Goal: Contribute content: Add original content to the website for others to see

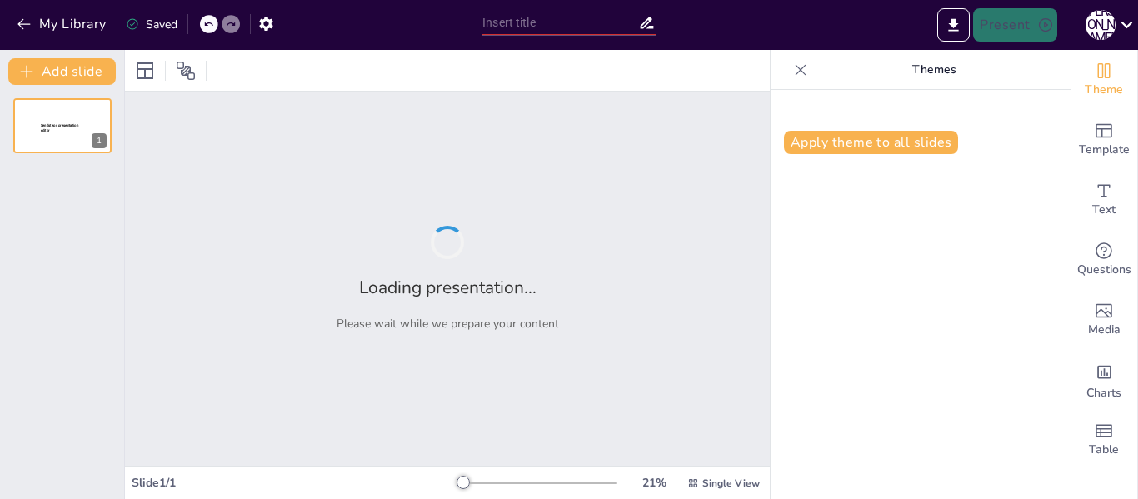
type input "New Sendsteps"
type input "Análisis de los Factores Clave en el Comportamiento Organizacional"
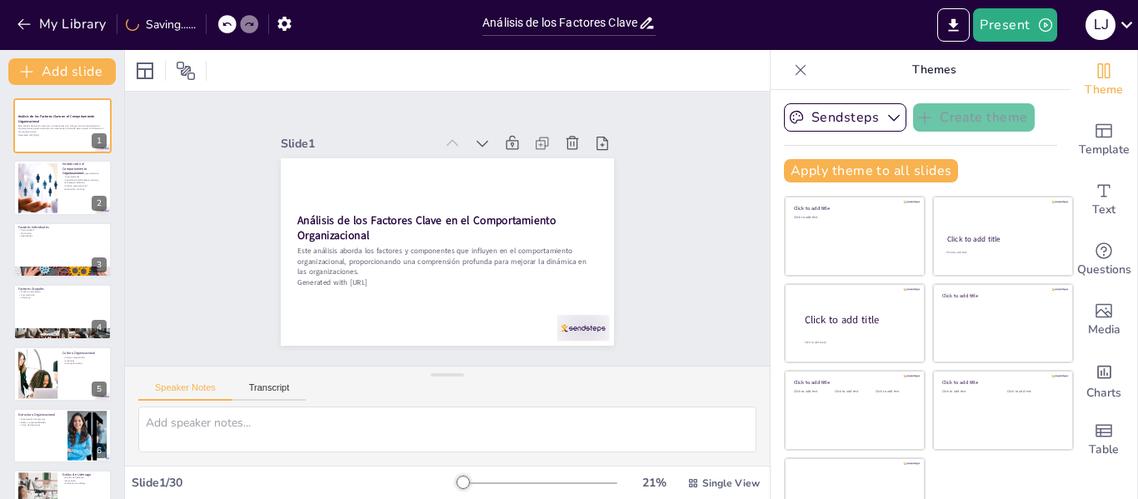
checkbox input "true"
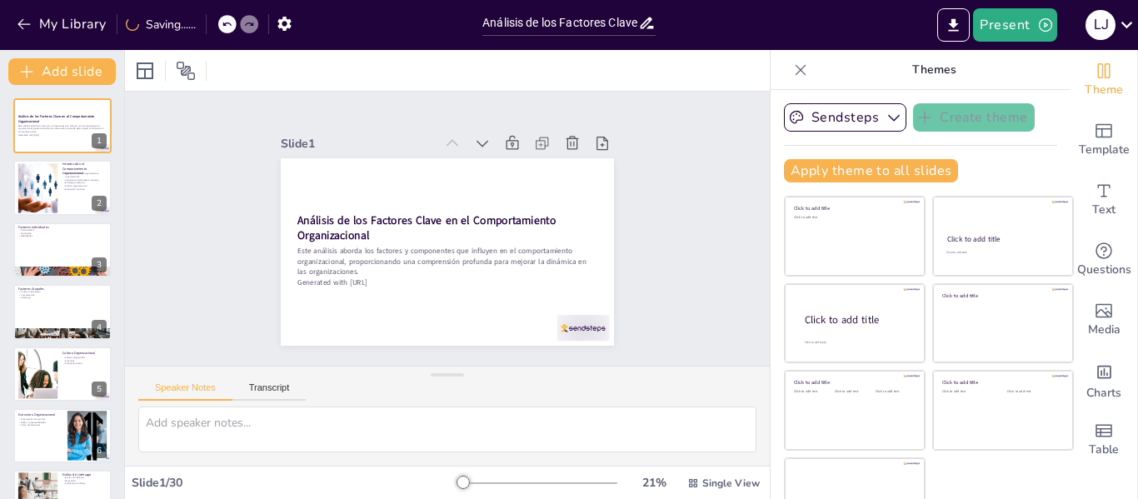
checkbox input "true"
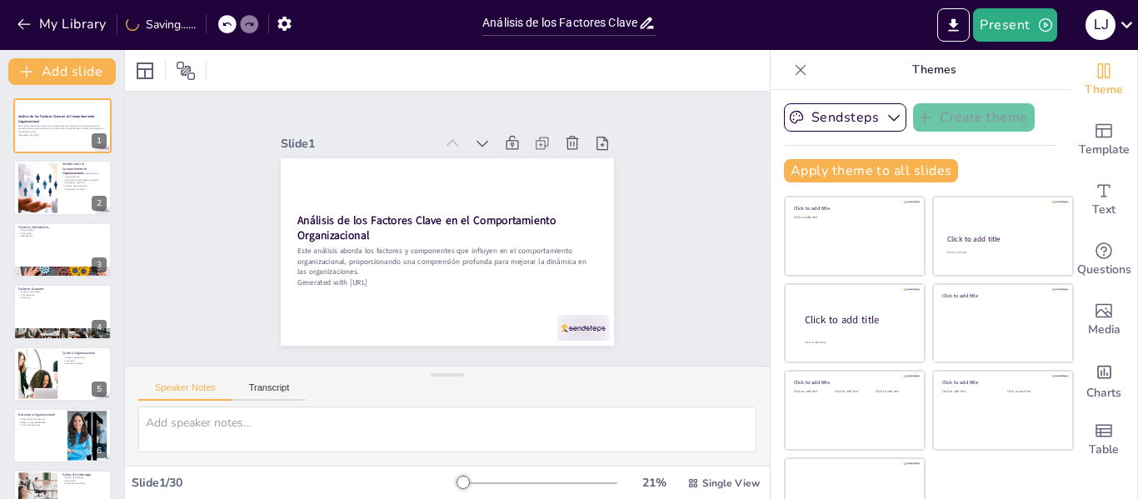
checkbox input "true"
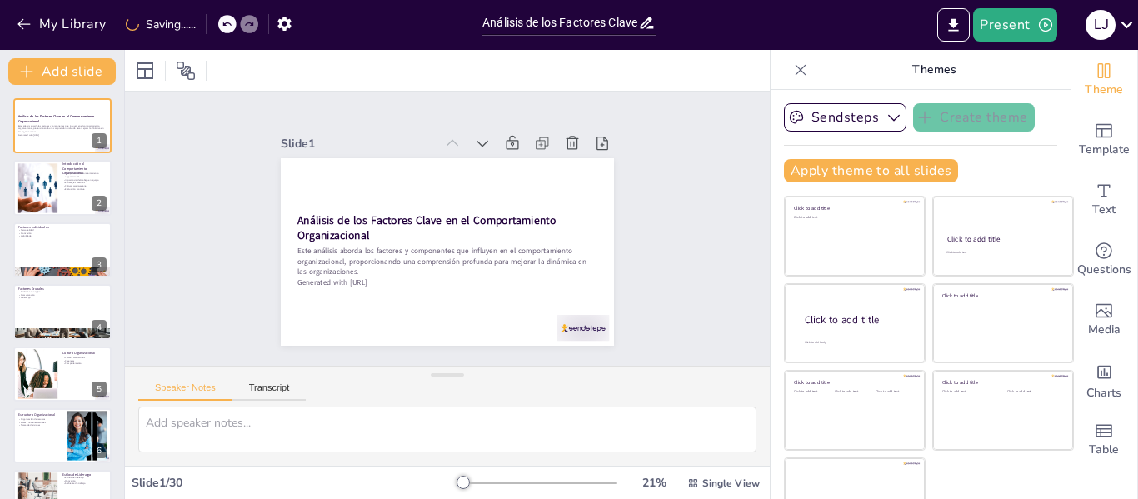
checkbox input "true"
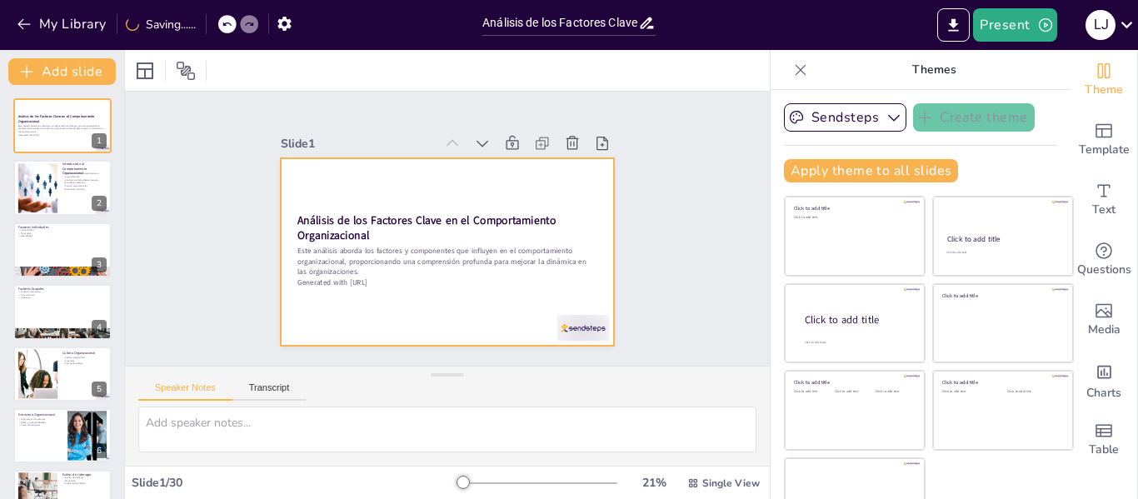
checkbox input "true"
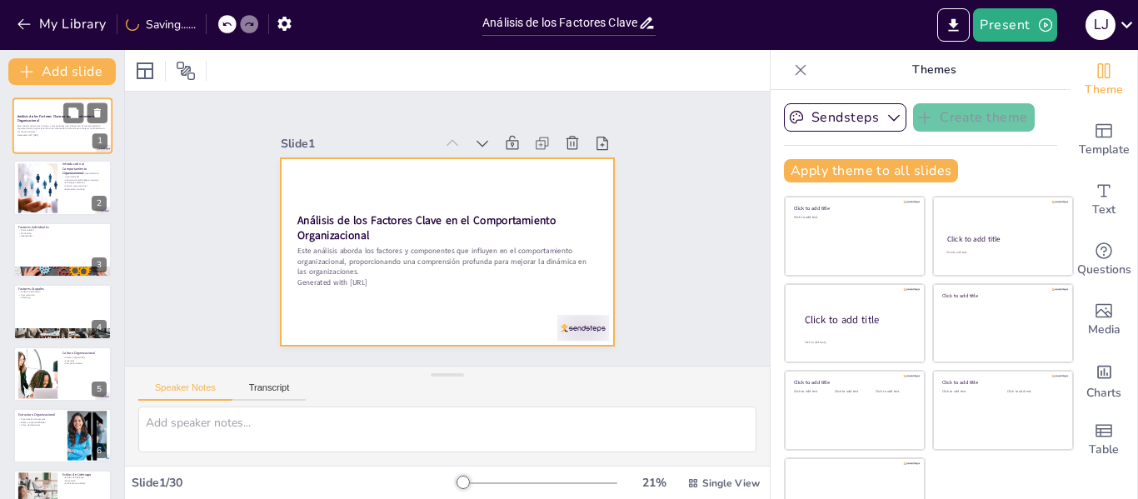
checkbox input "true"
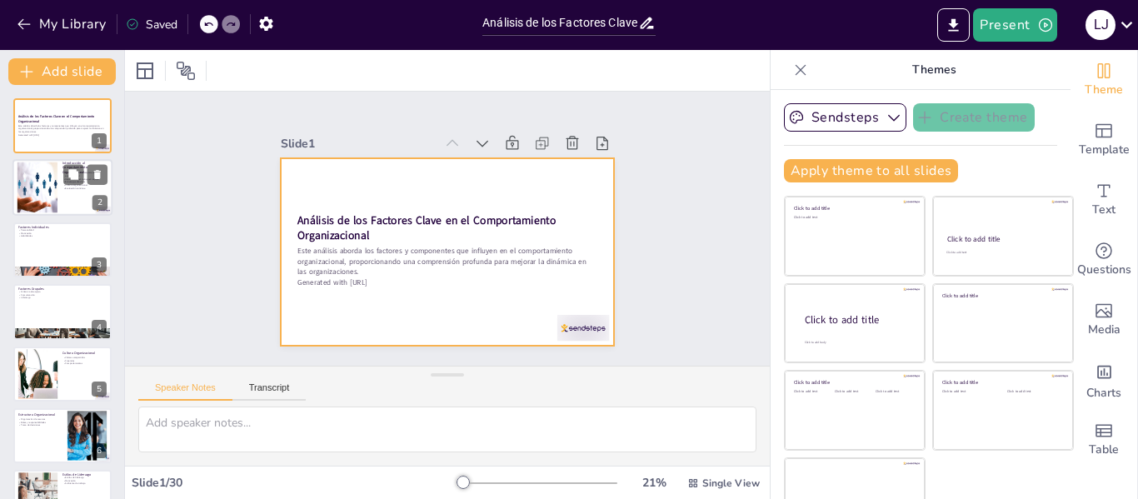
checkbox input "true"
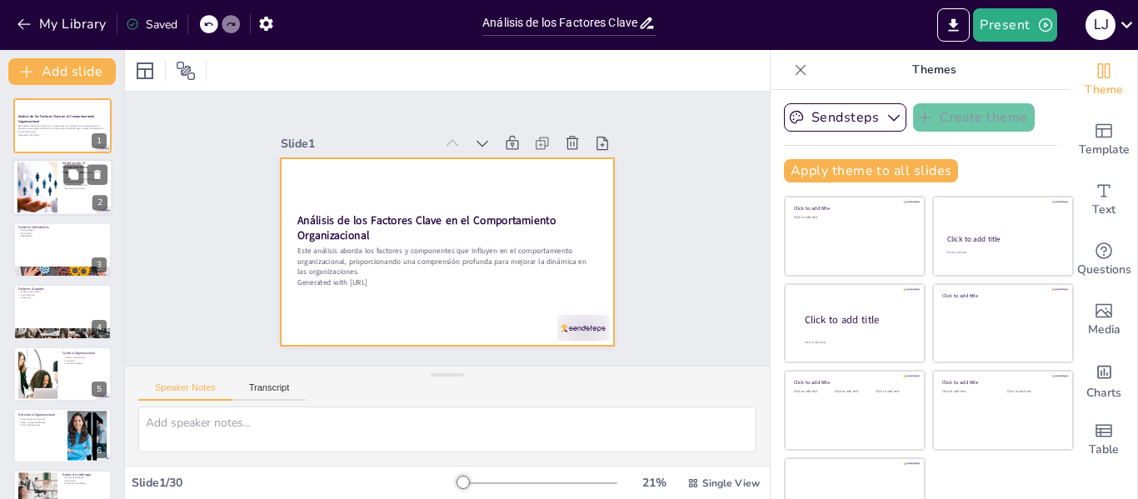
checkbox input "true"
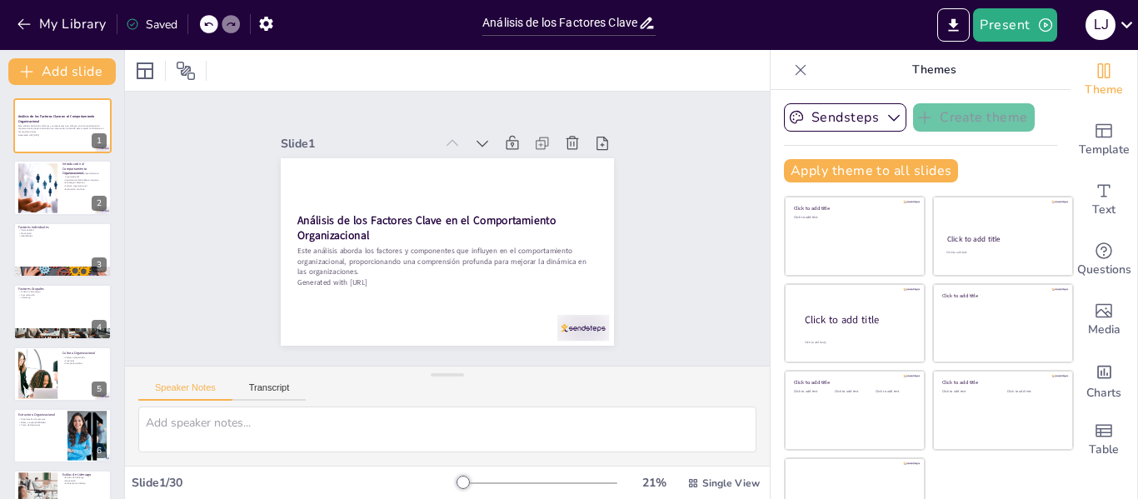
checkbox input "true"
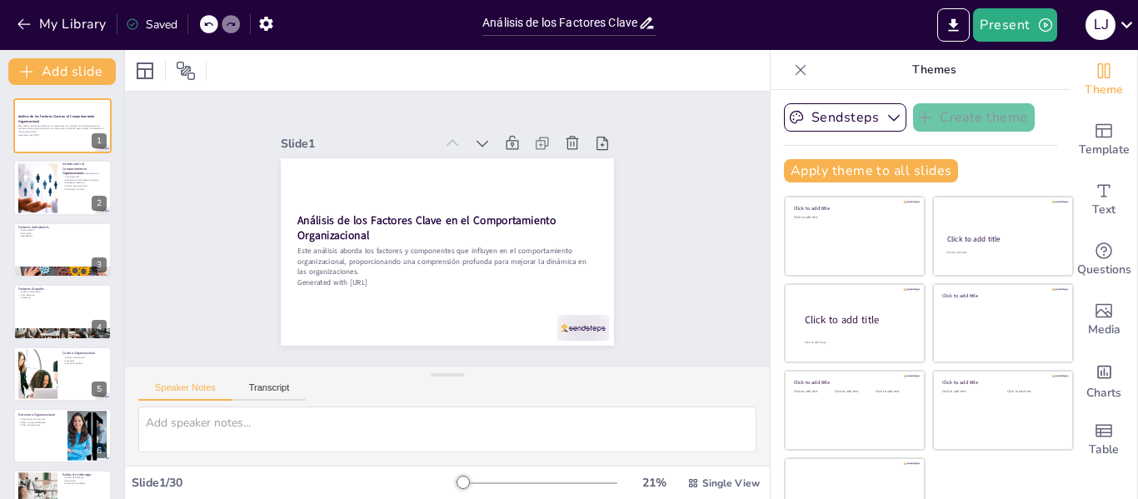
checkbox input "true"
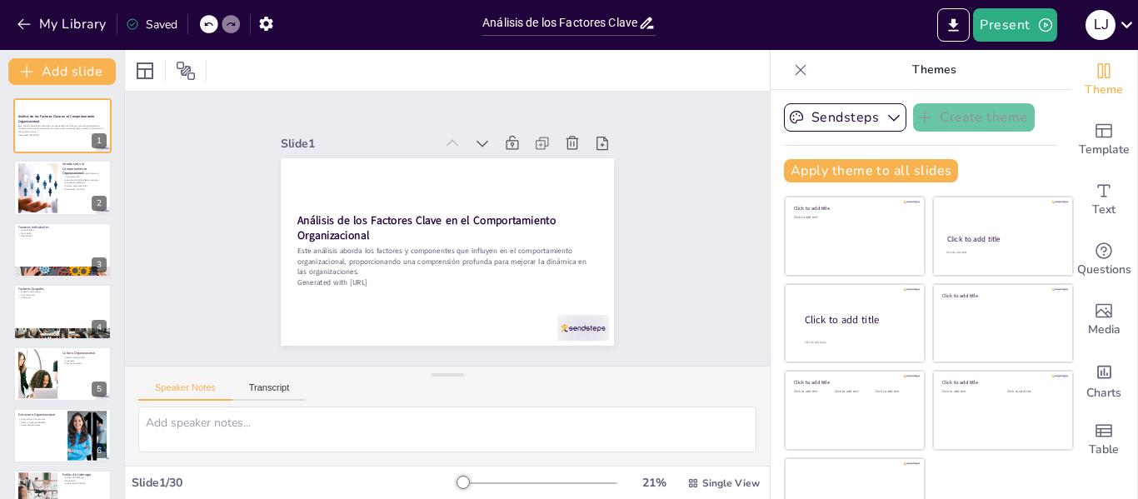
checkbox input "true"
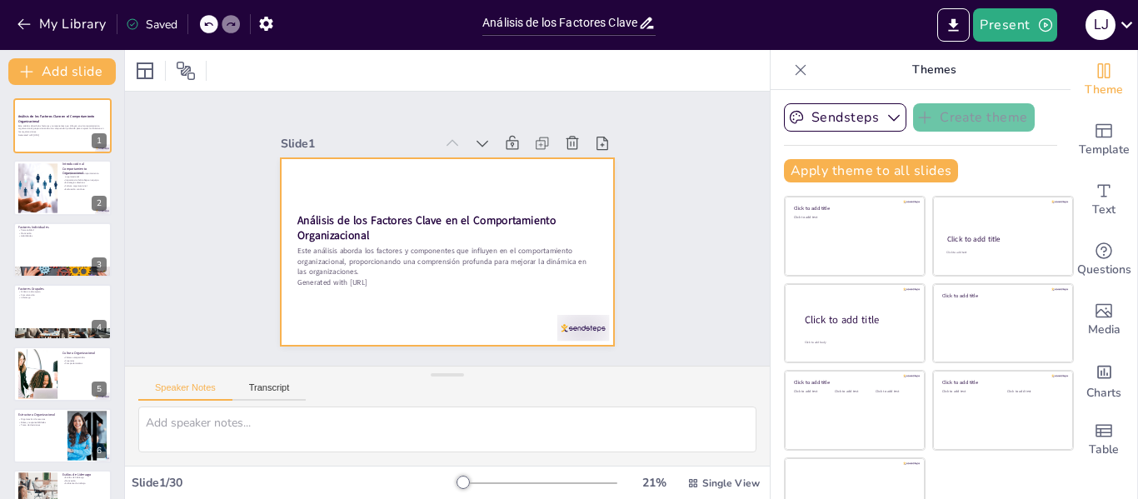
checkbox input "true"
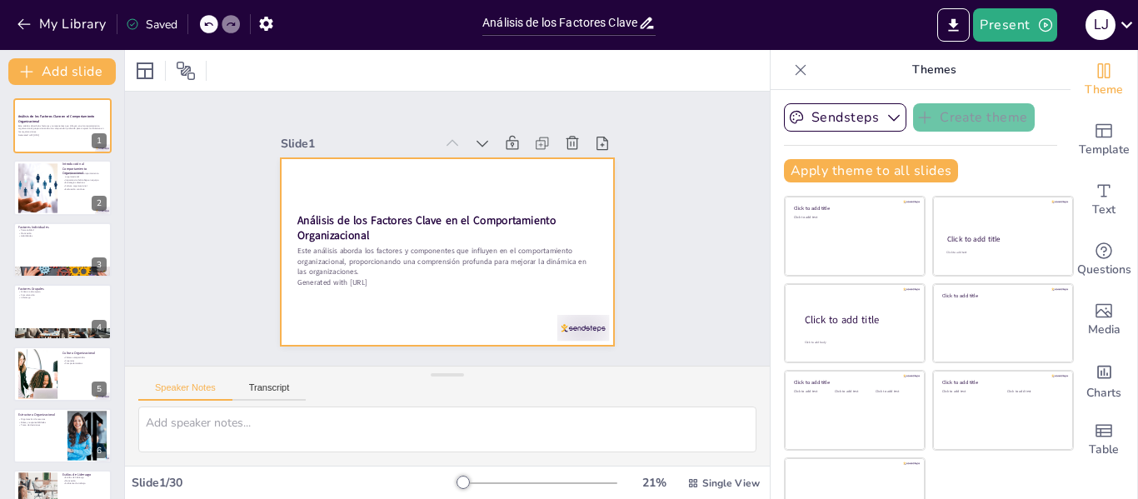
checkbox input "true"
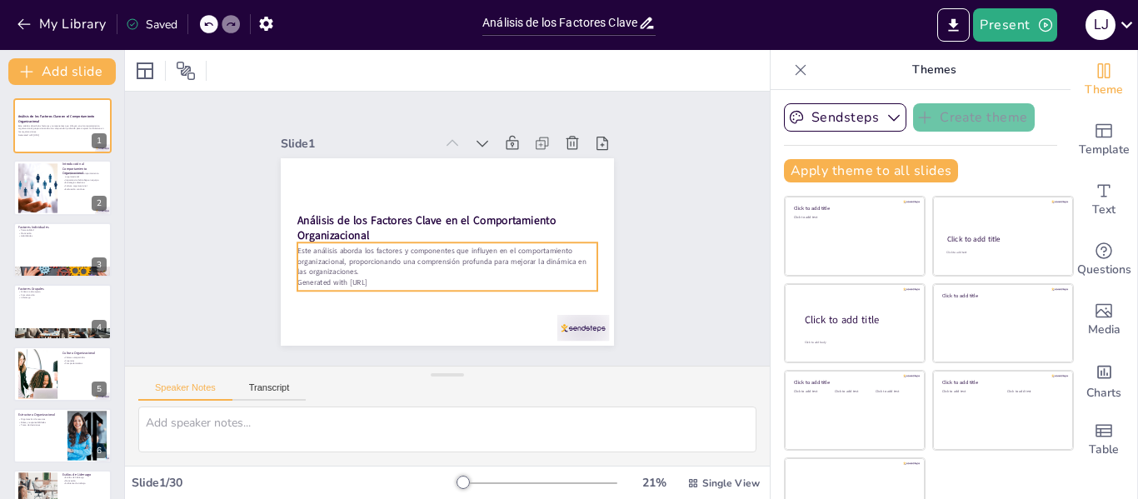
checkbox input "true"
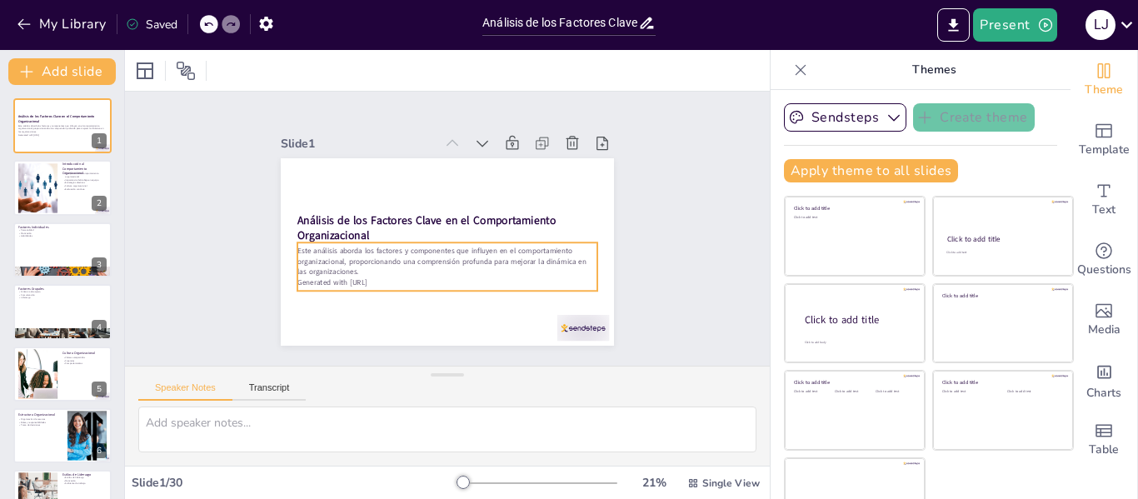
checkbox input "true"
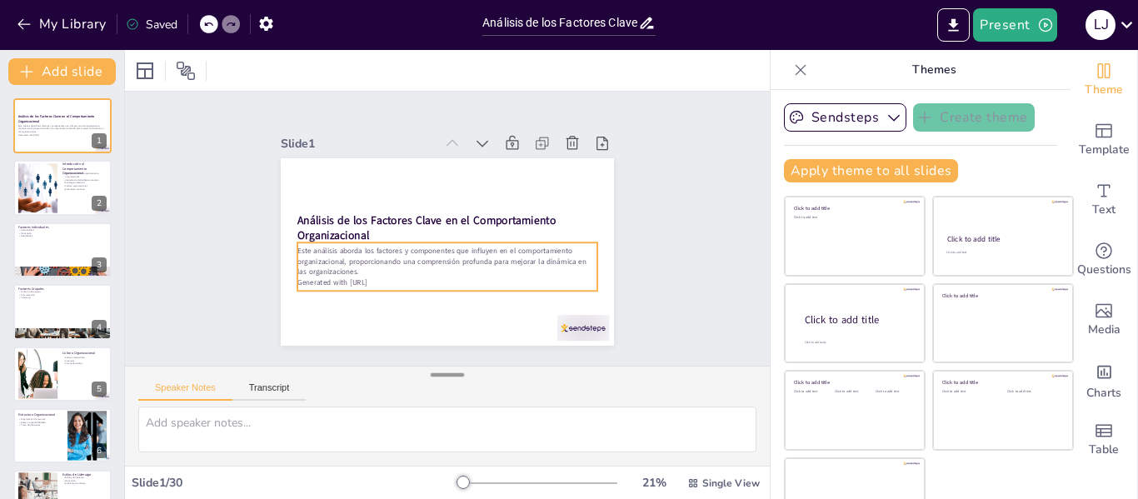
checkbox input "true"
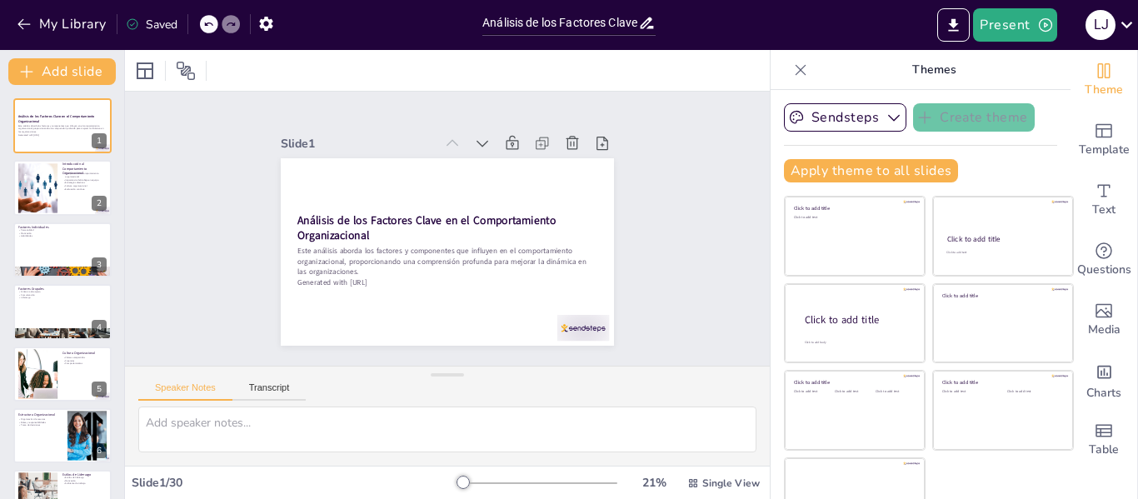
checkbox input "true"
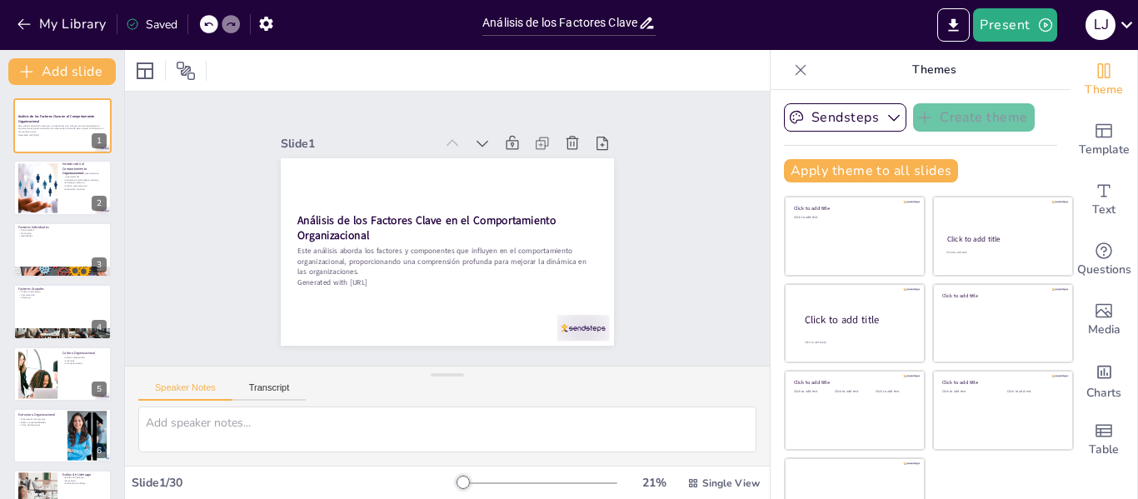
checkbox input "true"
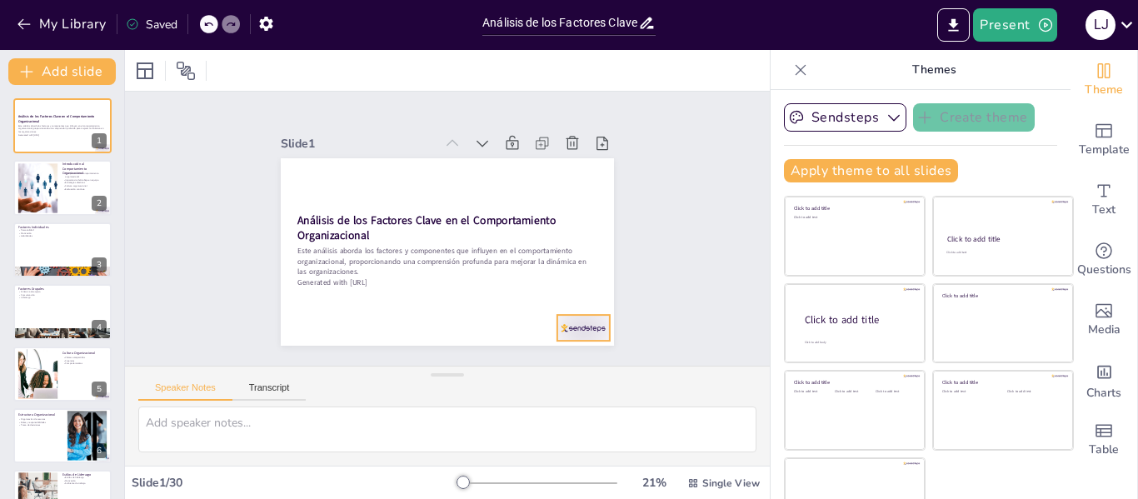
checkbox input "true"
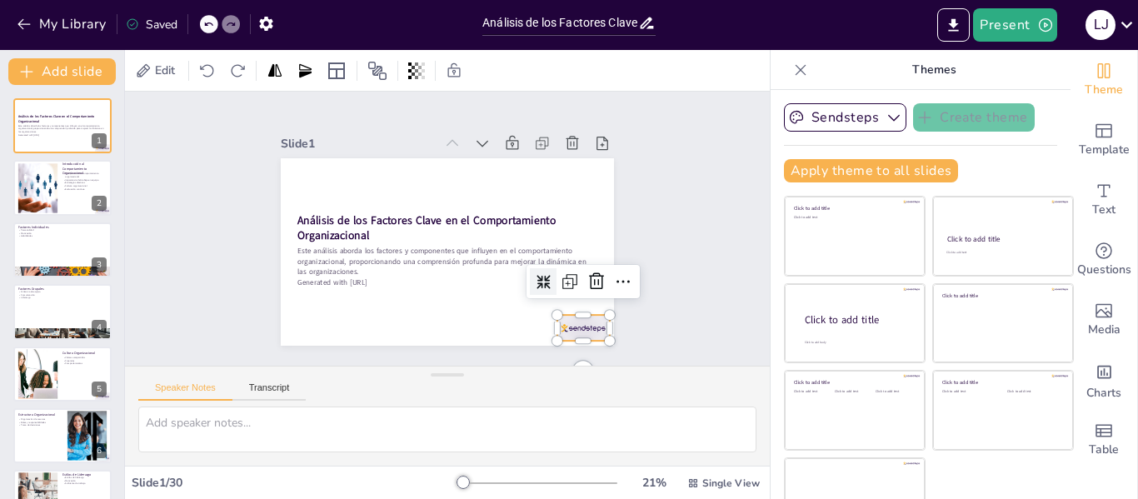
click at [569, 336] on div at bounding box center [560, 354] width 57 height 37
checkbox input "true"
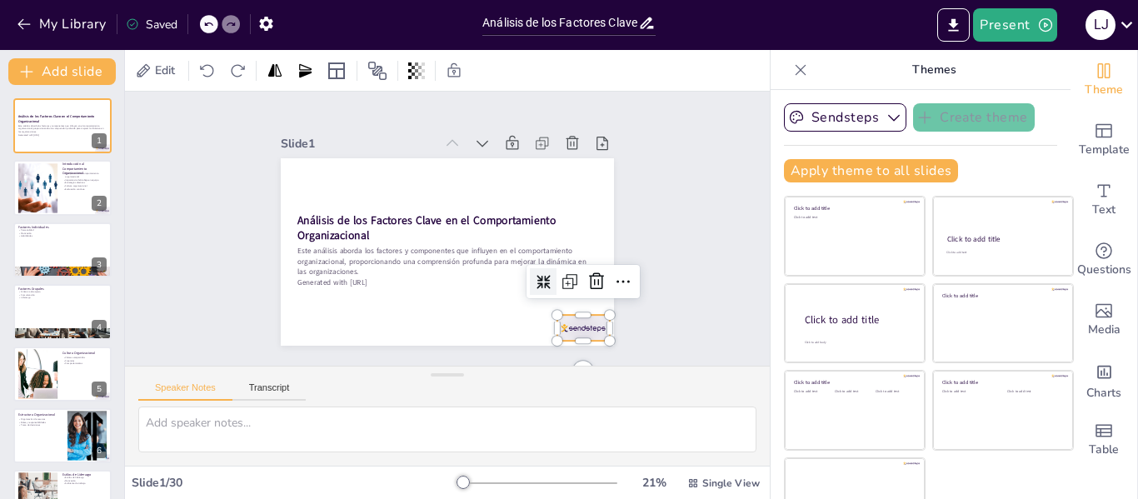
checkbox input "true"
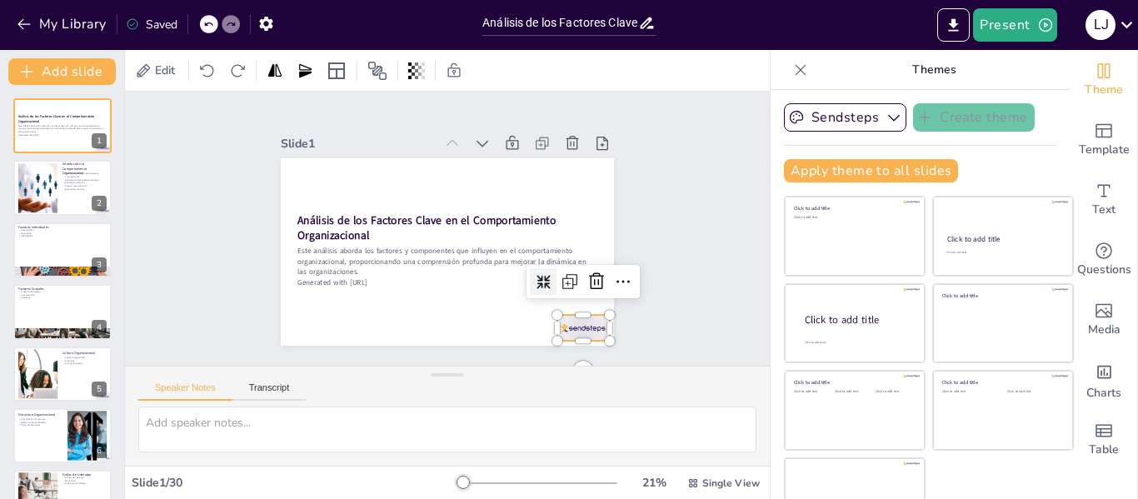
checkbox input "true"
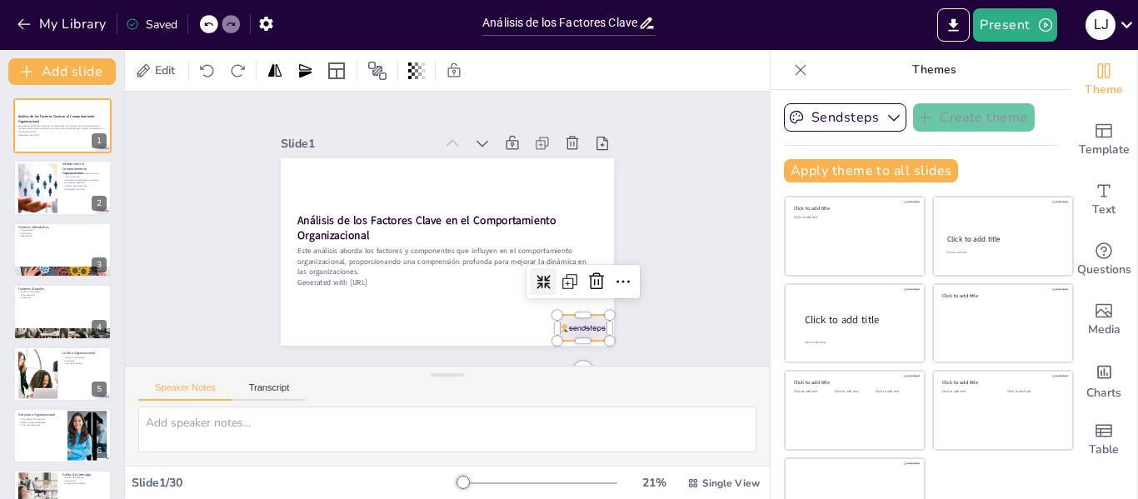
checkbox input "true"
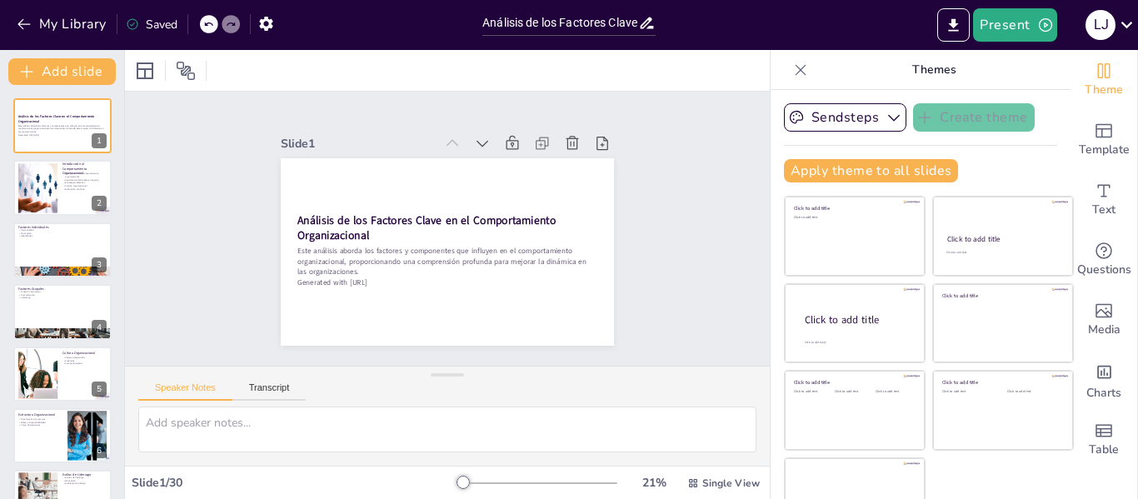
checkbox input "true"
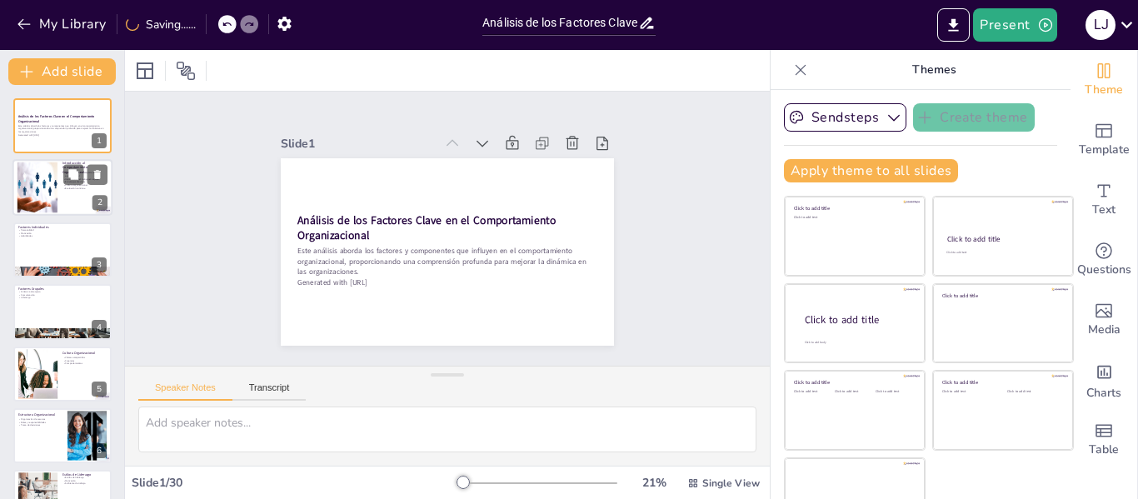
checkbox input "true"
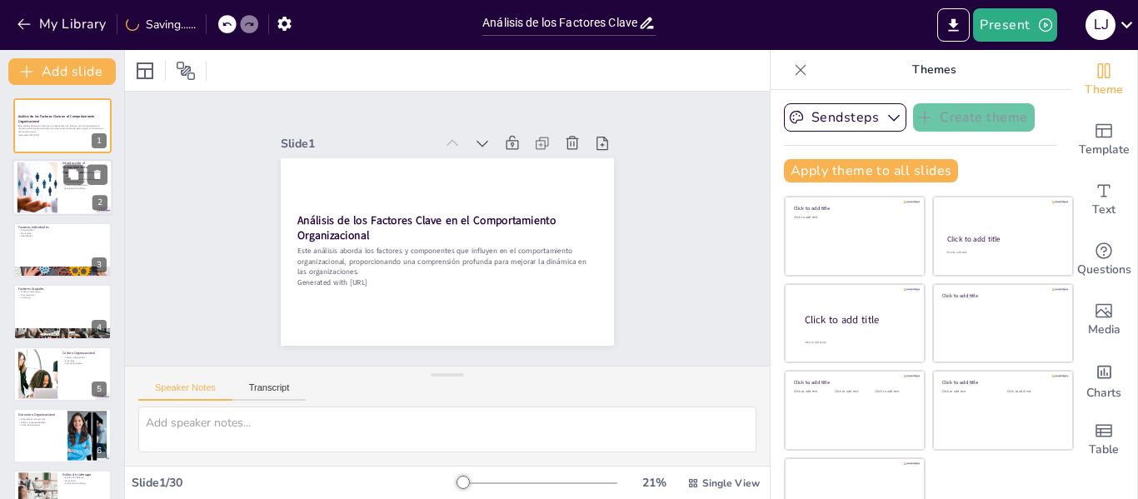
click at [27, 196] on div at bounding box center [37, 187] width 76 height 51
type textarea "El estudio del comportamiento organizacional es fundamental para cualquier orga…"
checkbox input "true"
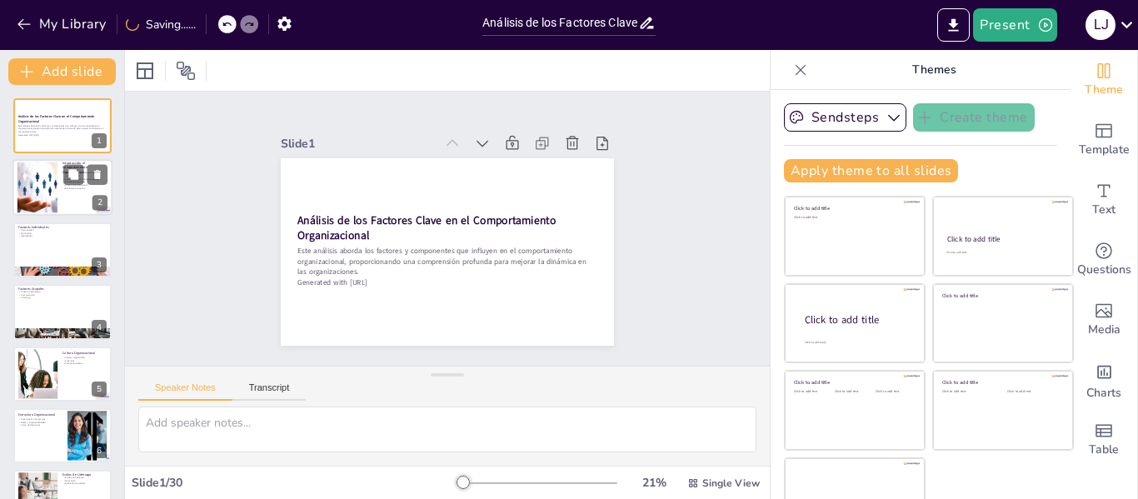
checkbox input "true"
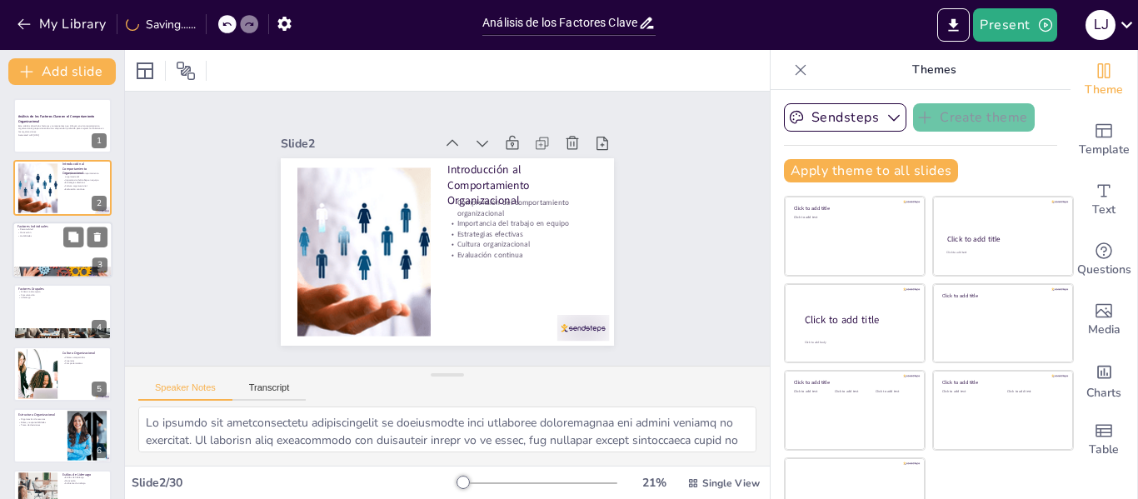
checkbox input "true"
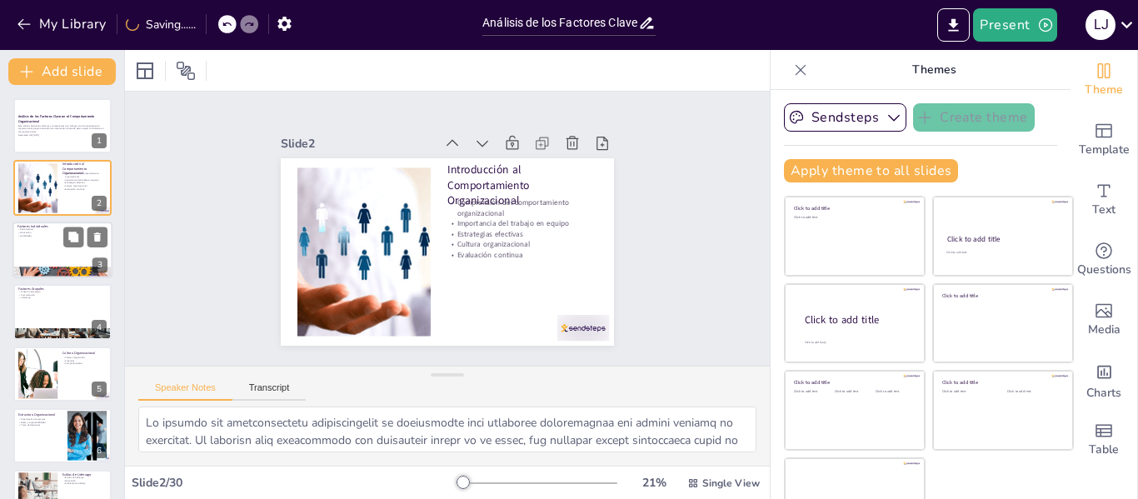
checkbox input "true"
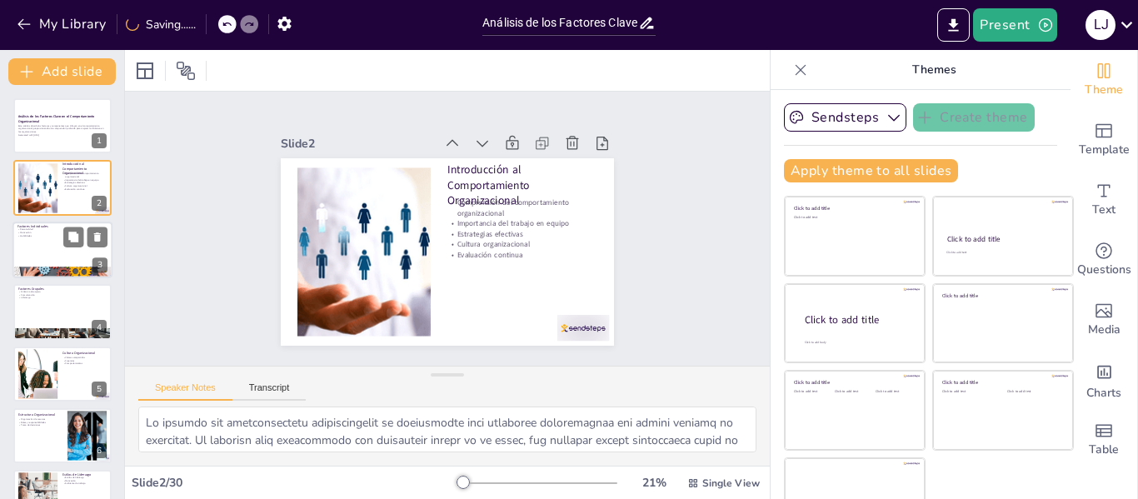
checkbox input "true"
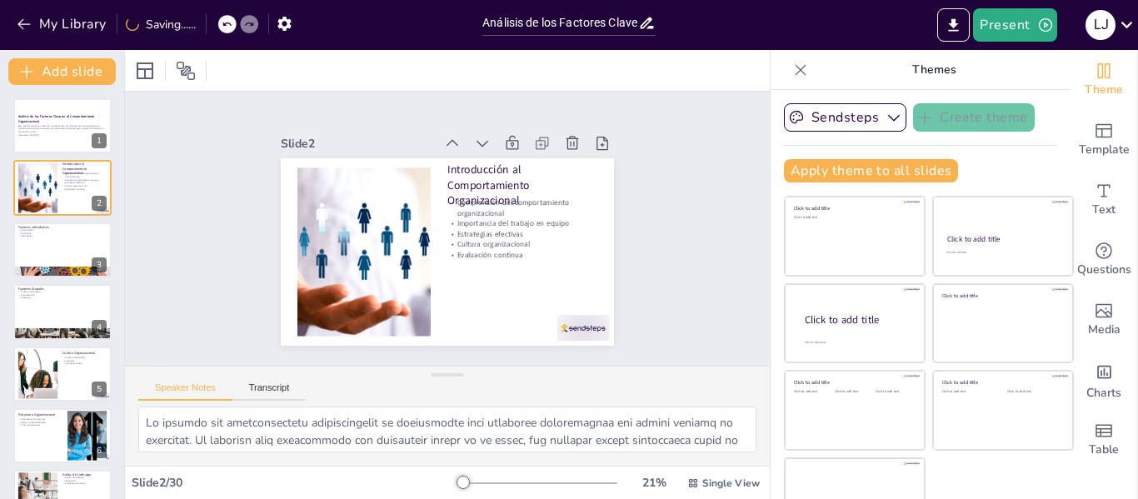
checkbox input "true"
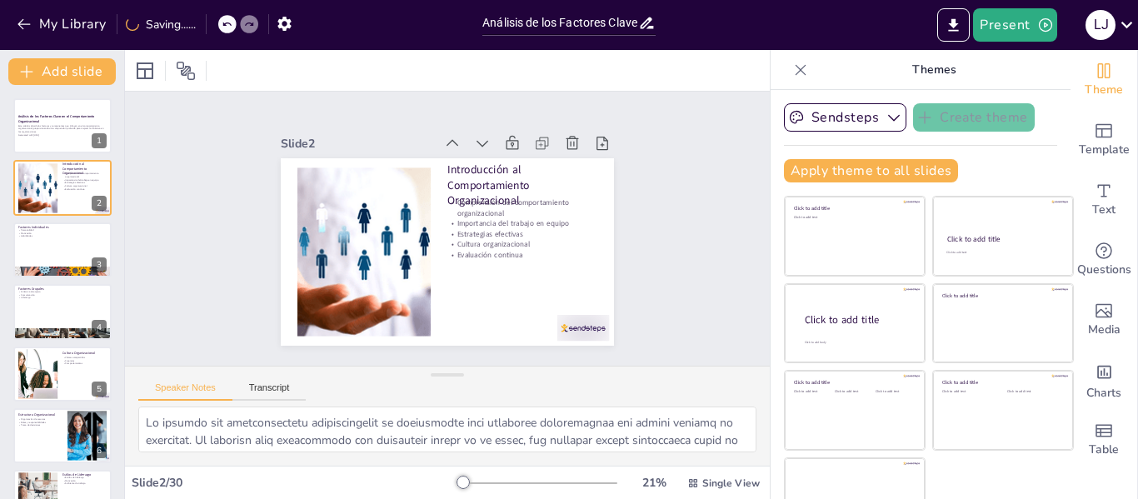
checkbox input "true"
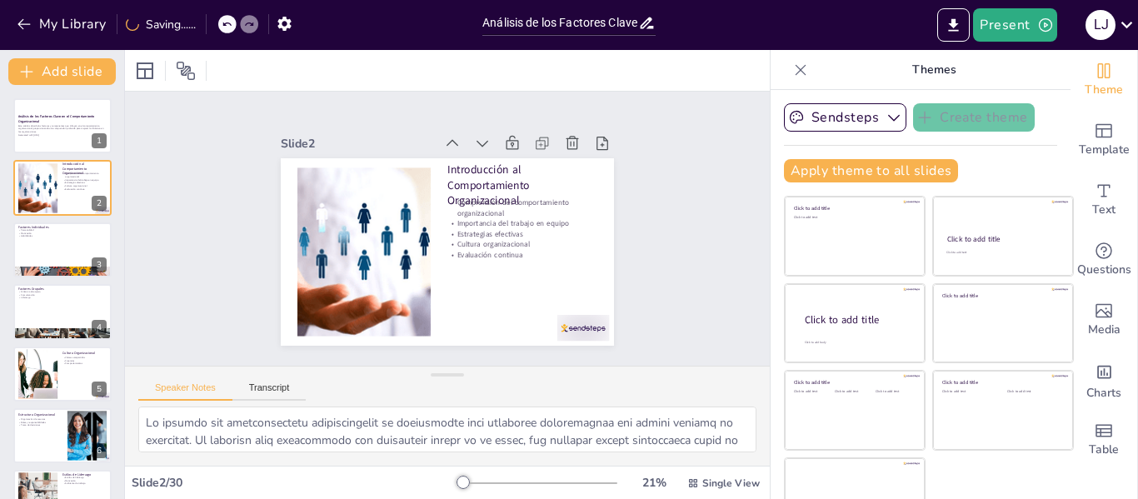
checkbox input "true"
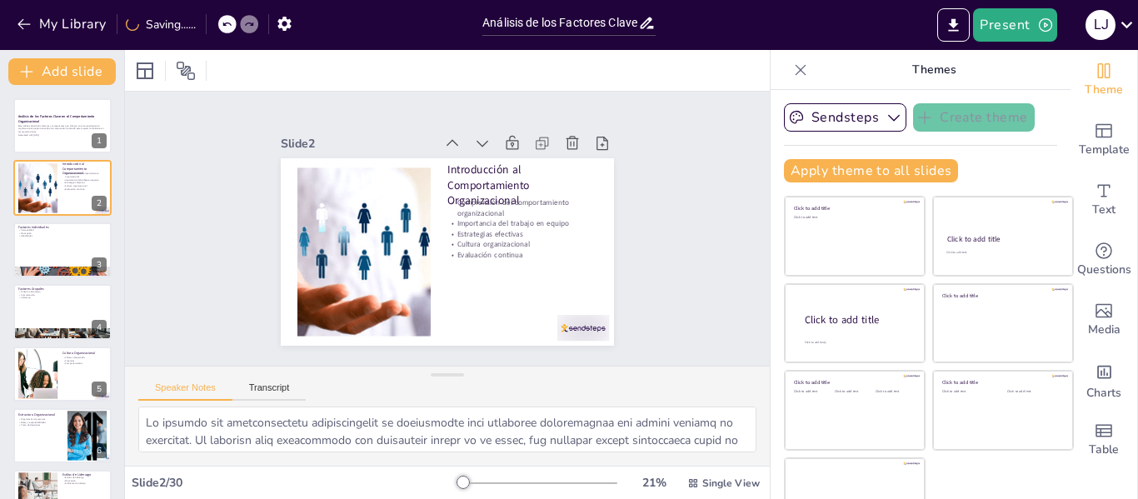
checkbox input "true"
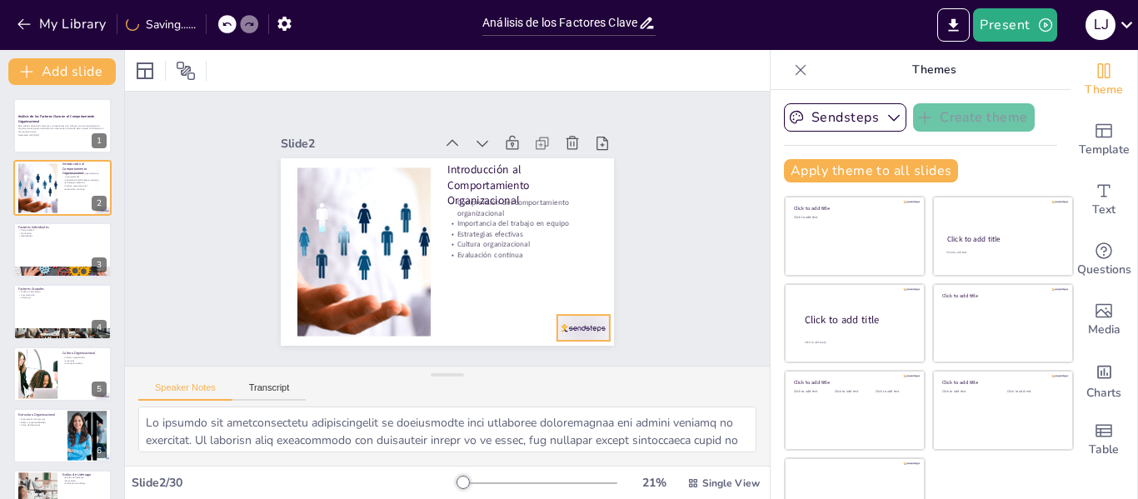
checkbox input "true"
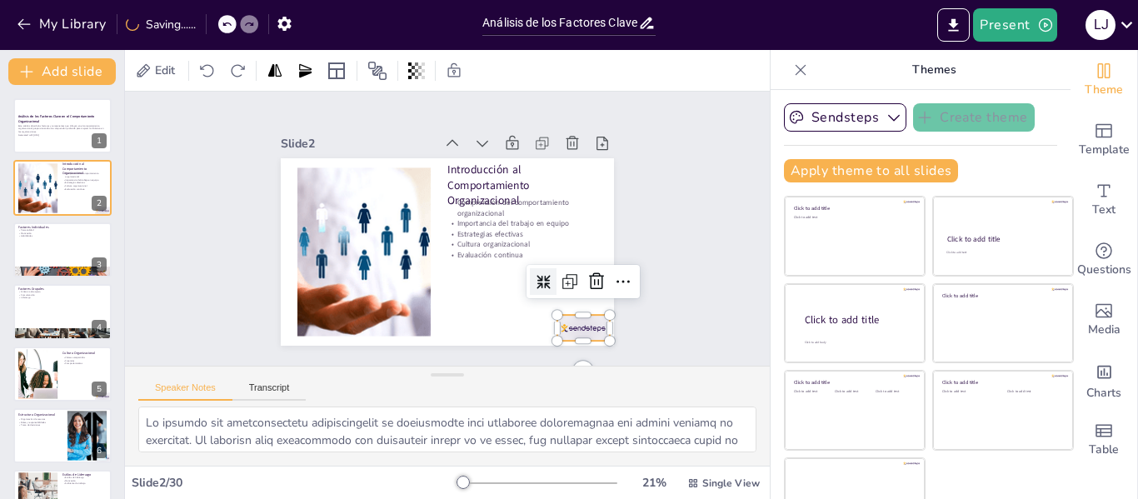
click at [545, 358] on div at bounding box center [516, 382] width 58 height 48
checkbox input "true"
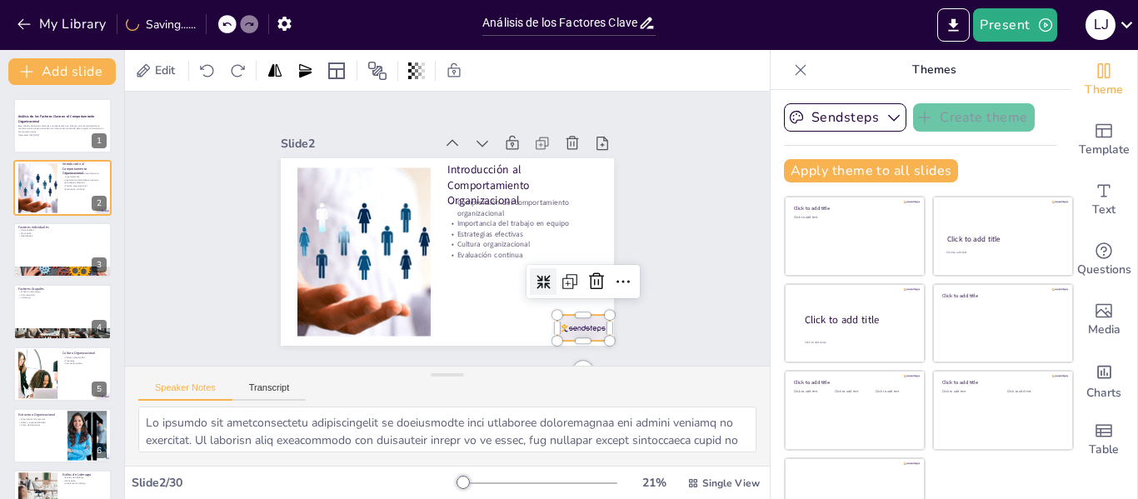
checkbox input "true"
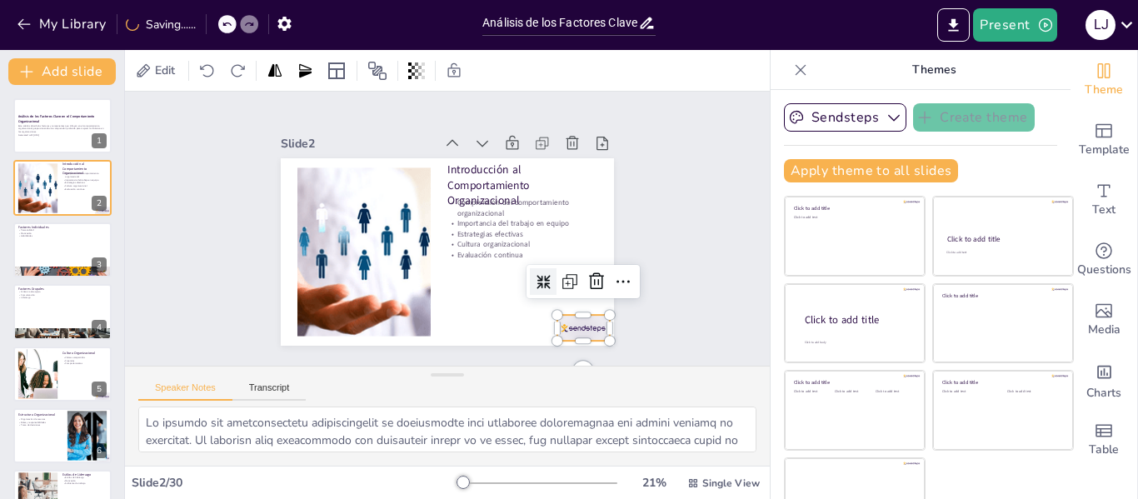
checkbox input "true"
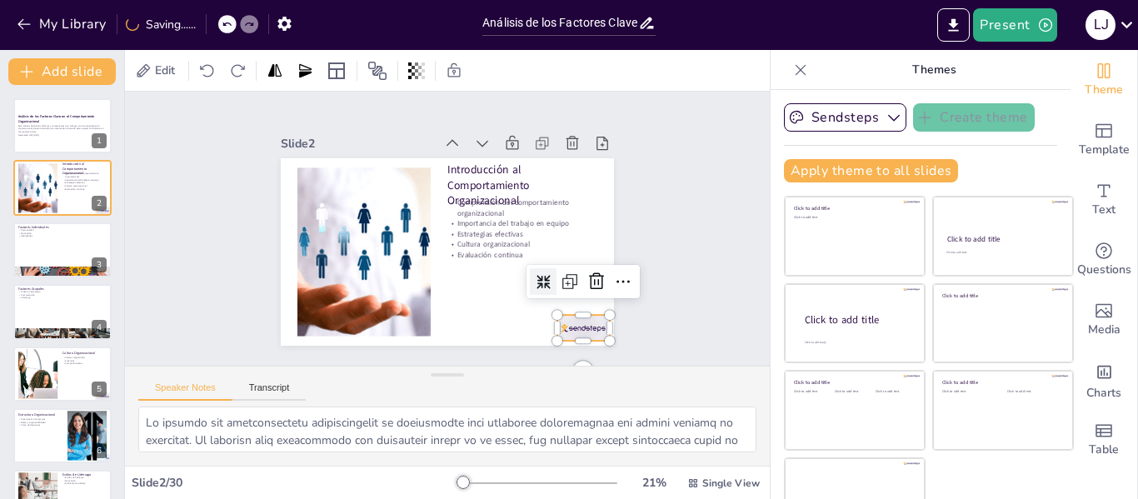
checkbox input "true"
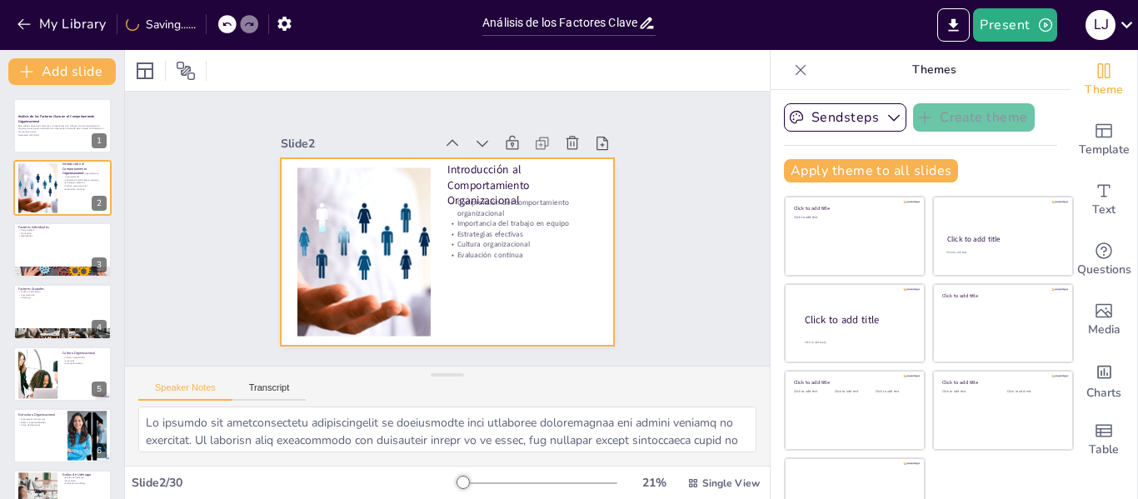
checkbox input "true"
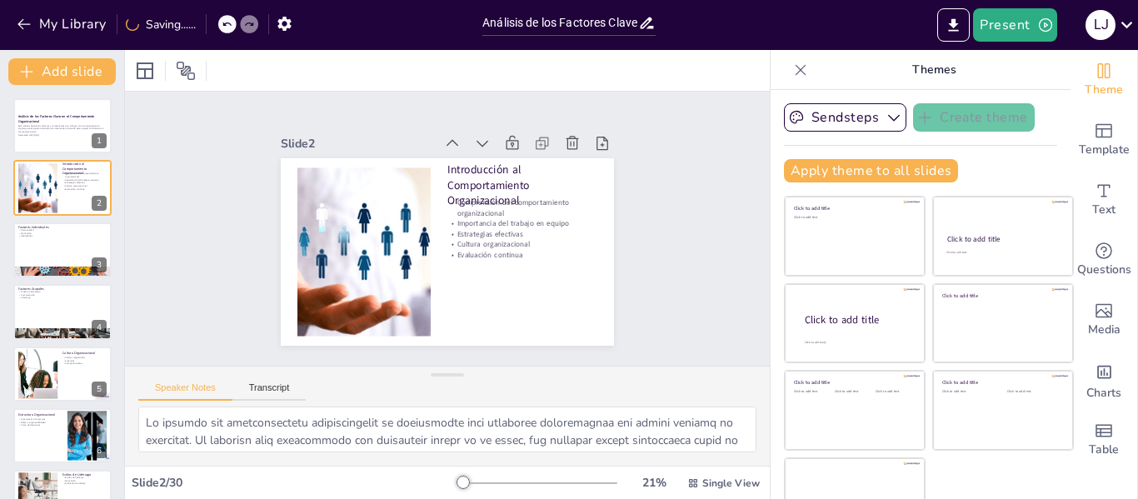
checkbox input "true"
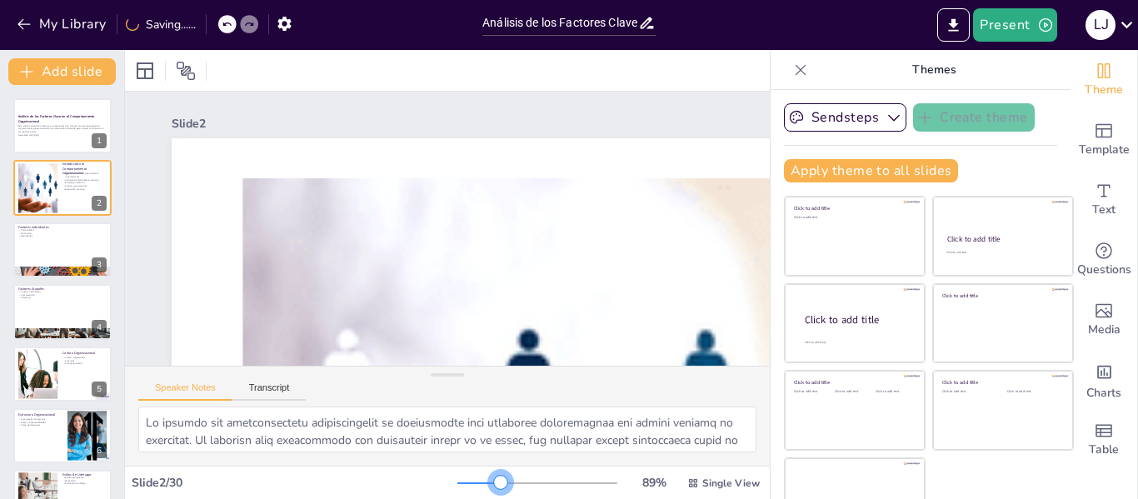
click at [477, 486] on div at bounding box center [537, 483] width 160 height 13
checkbox input "true"
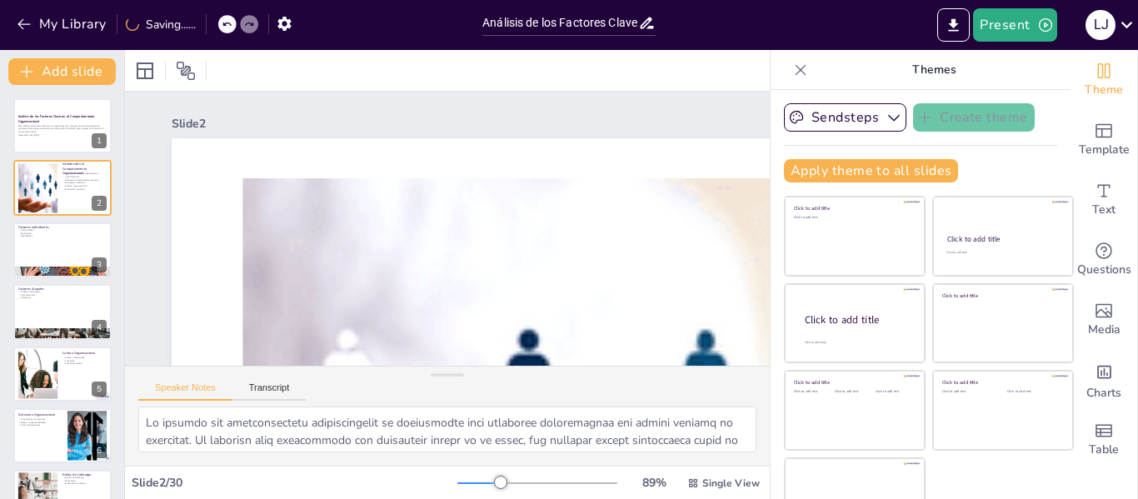
checkbox input "true"
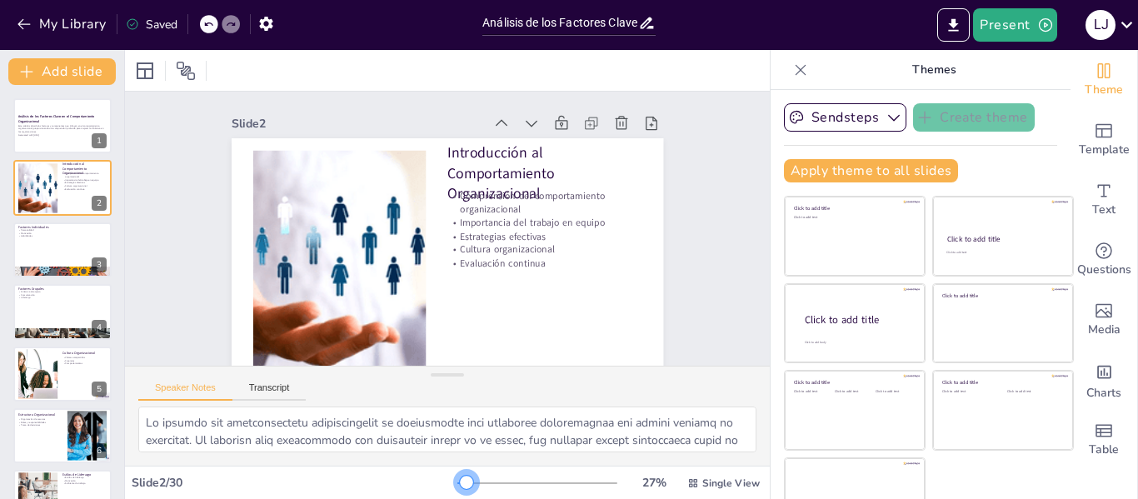
drag, startPoint x: 474, startPoint y: 486, endPoint x: 443, endPoint y: 486, distance: 30.8
click at [460, 486] on div at bounding box center [466, 482] width 13 height 13
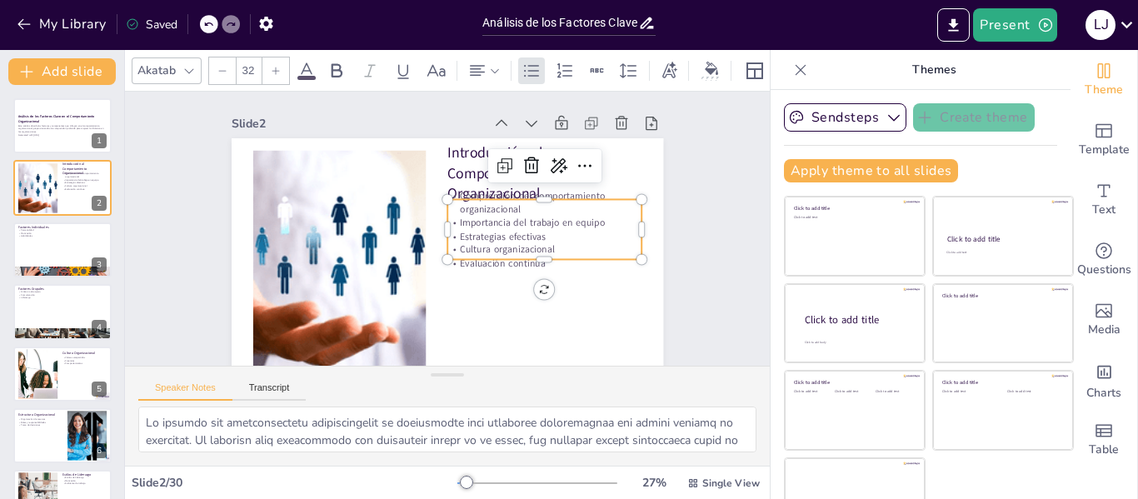
click at [503, 235] on p "Estrategias efectivas" at bounding box center [543, 245] width 195 height 33
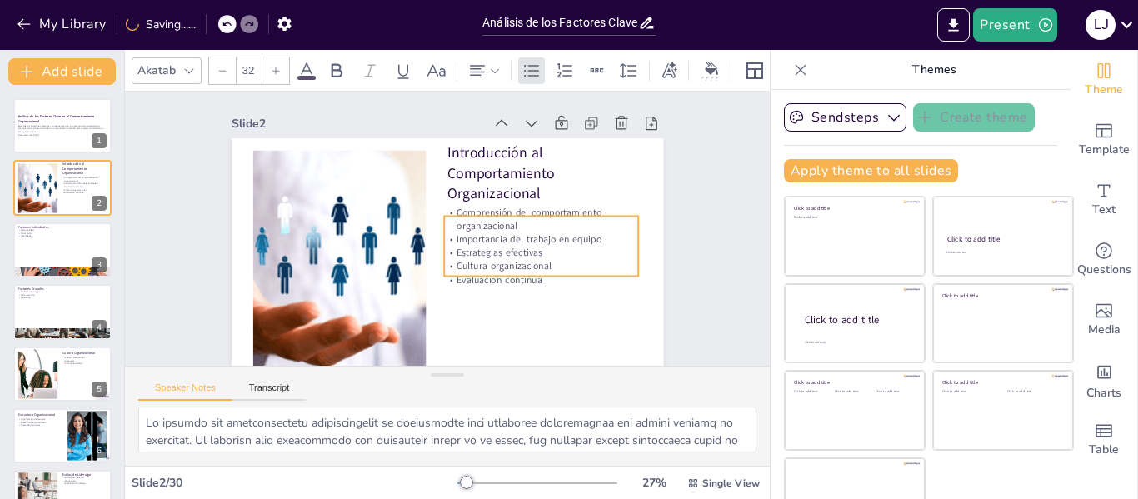
drag, startPoint x: 503, startPoint y: 235, endPoint x: 500, endPoint y: 252, distance: 17.8
click at [500, 252] on p "Estrategias efectivas" at bounding box center [538, 262] width 195 height 33
click at [687, 221] on div "Slide 1 Análisis de los Factores Clave en el Comportamiento Organizacional Este…" at bounding box center [446, 236] width 574 height 392
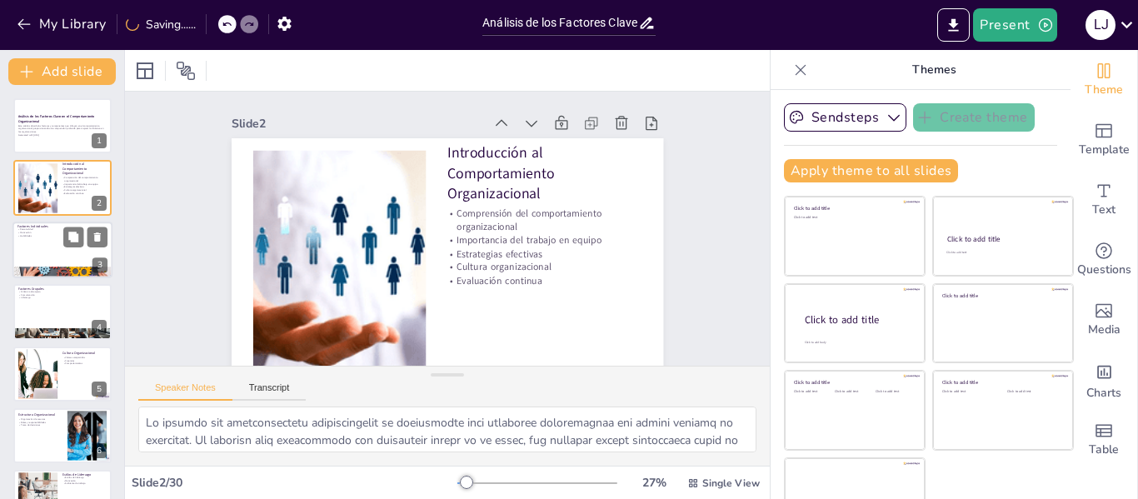
click at [60, 236] on p "Habilidades" at bounding box center [62, 235] width 90 height 3
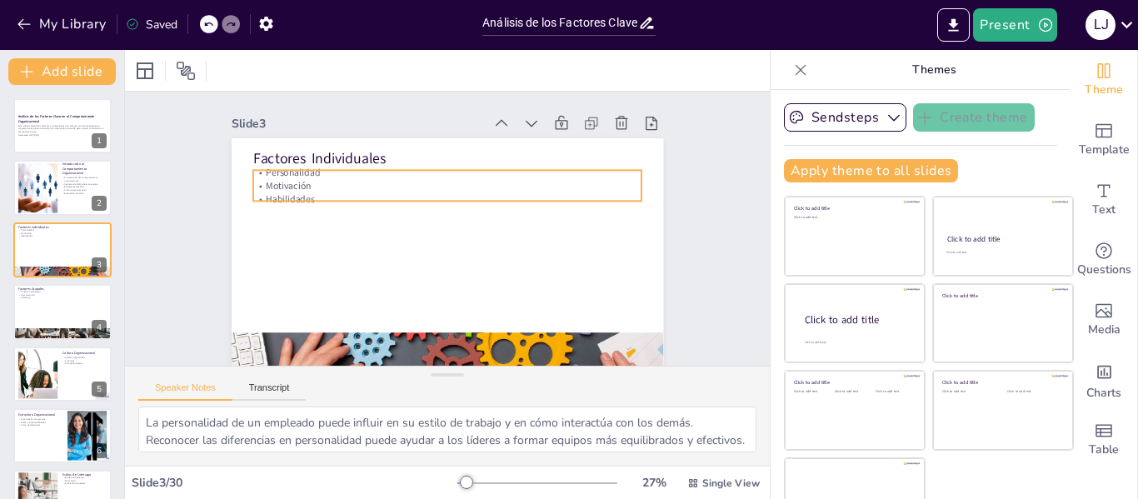
click at [280, 192] on p "Habilidades" at bounding box center [453, 199] width 383 height 94
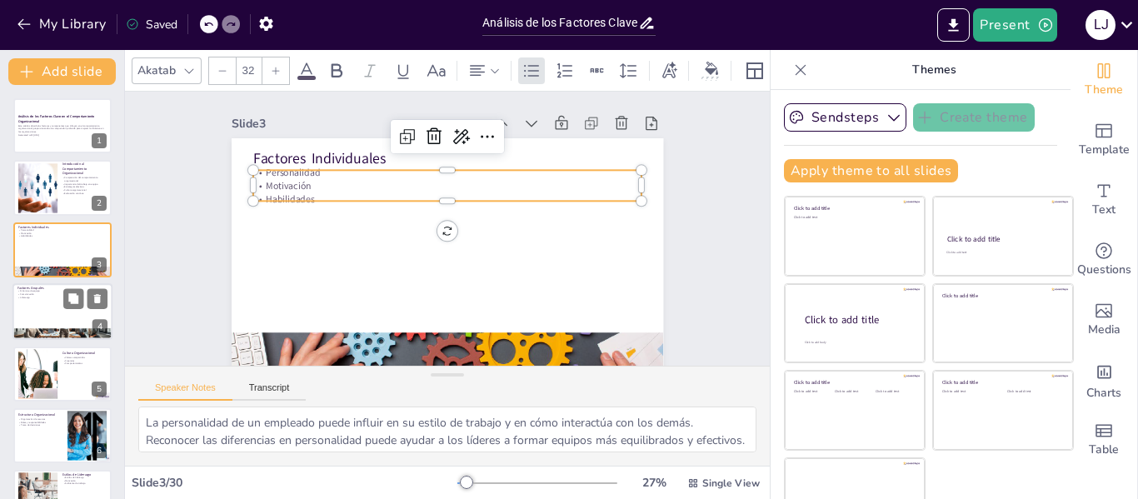
click at [41, 301] on div at bounding box center [62, 311] width 100 height 57
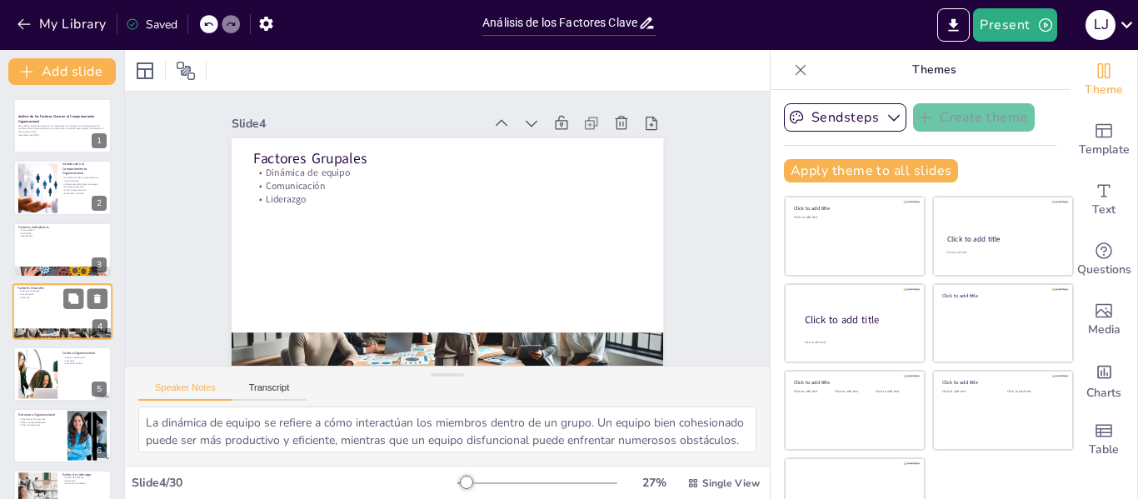
scroll to position [20, 0]
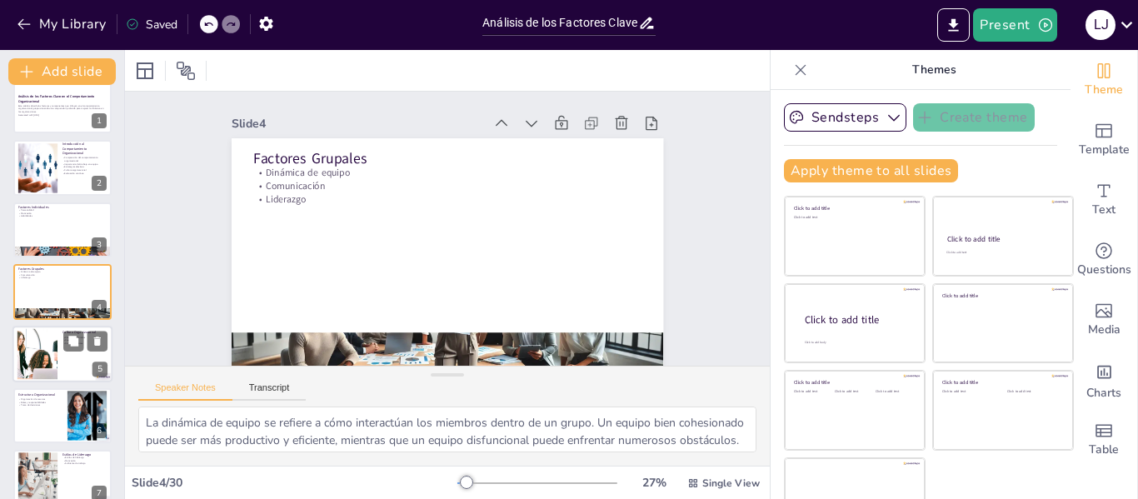
click at [45, 353] on div at bounding box center [38, 353] width 90 height 51
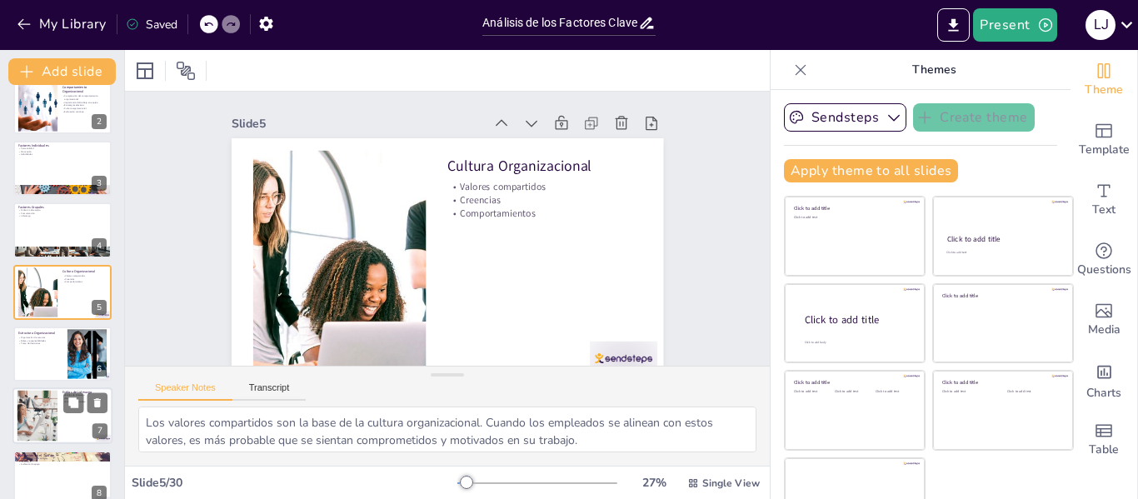
click at [46, 419] on div at bounding box center [37, 416] width 89 height 51
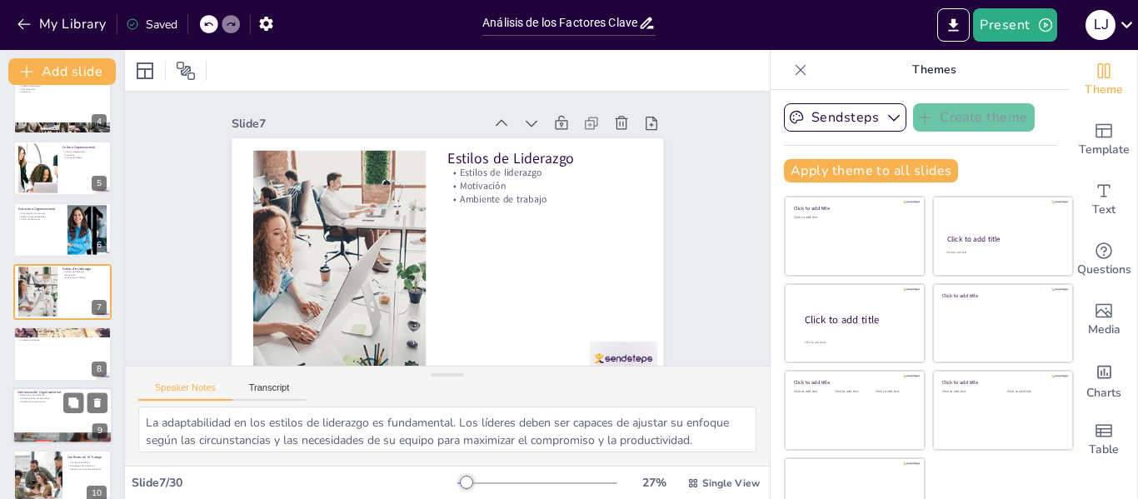
click at [48, 421] on div at bounding box center [62, 415] width 100 height 57
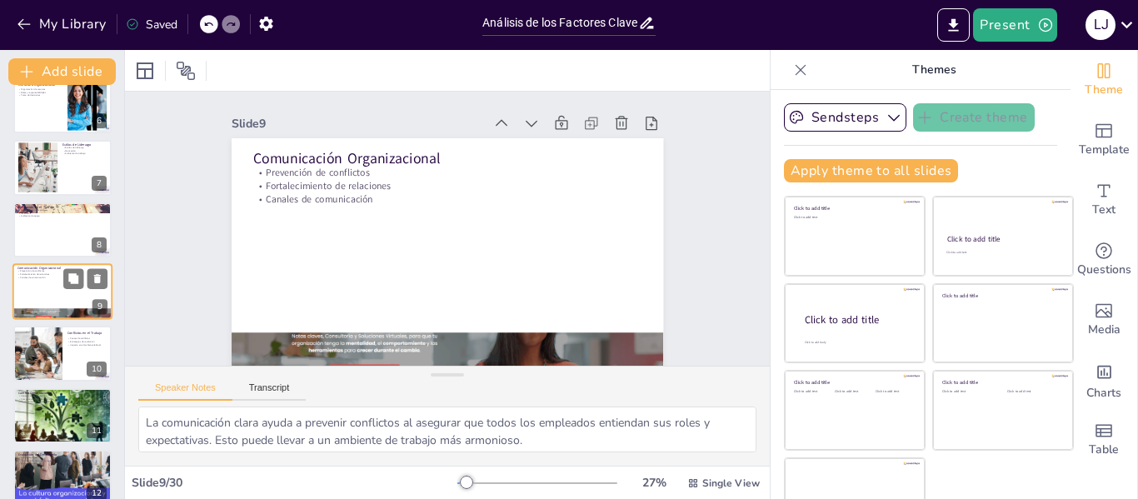
click at [48, 421] on div at bounding box center [62, 415] width 98 height 55
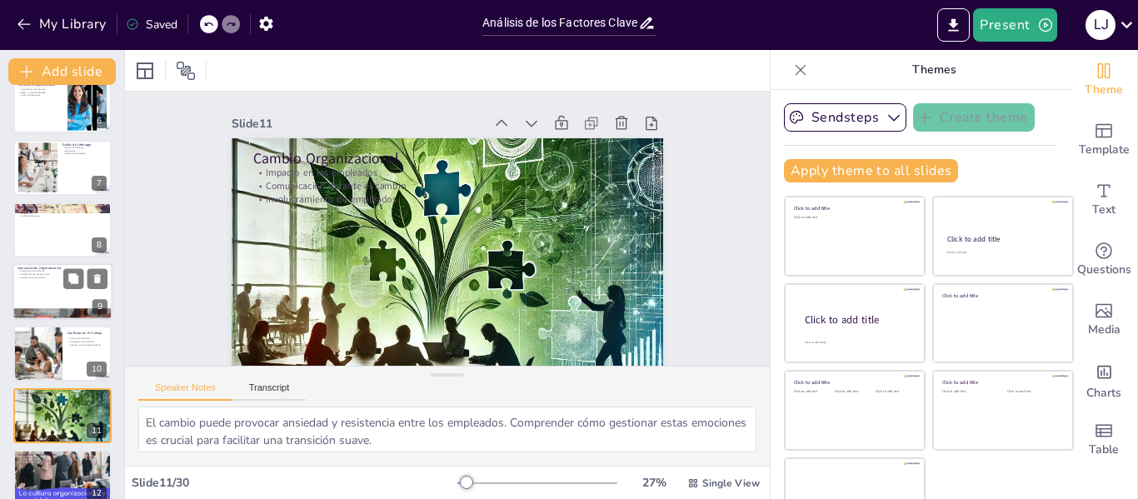
scroll to position [453, 0]
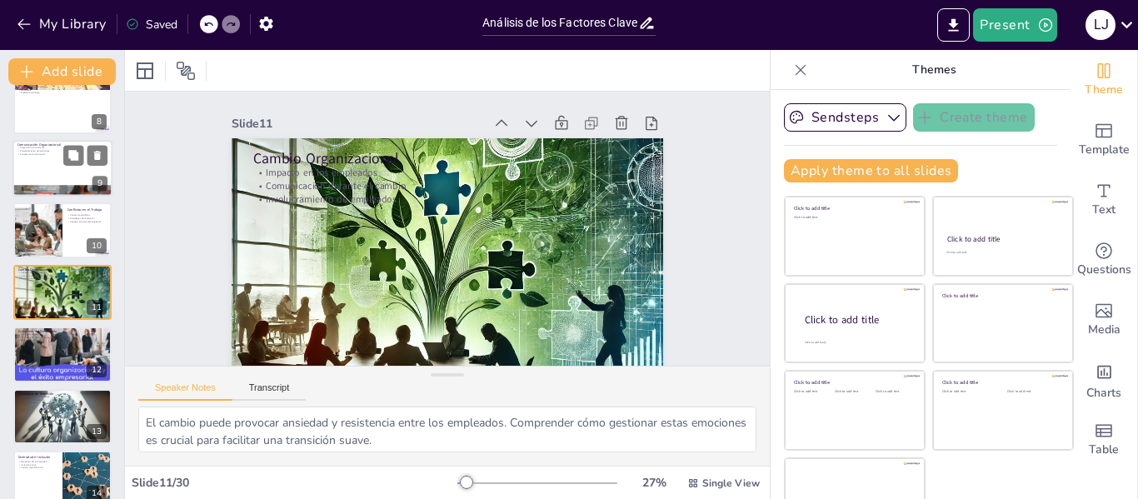
click at [48, 421] on div at bounding box center [62, 416] width 98 height 56
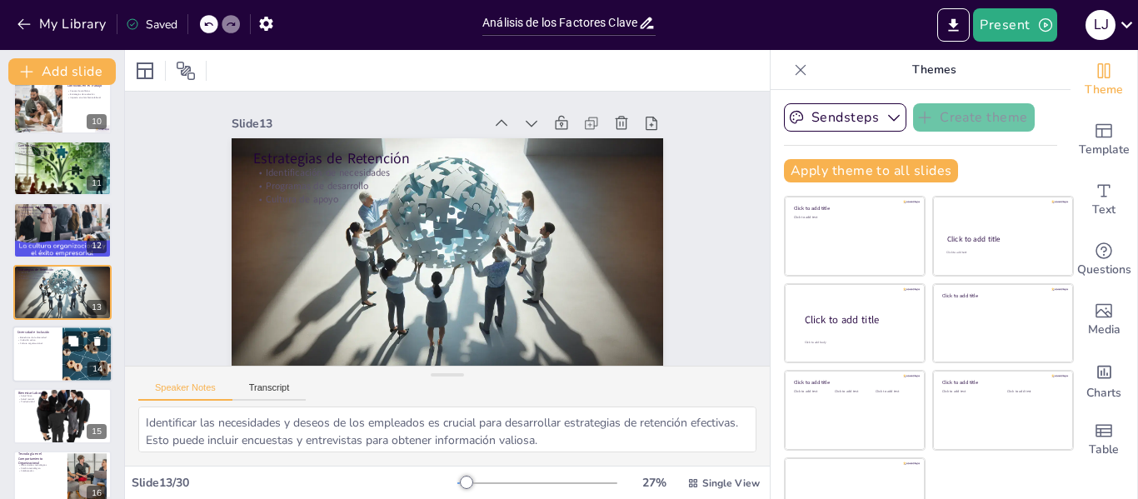
scroll to position [592, 0]
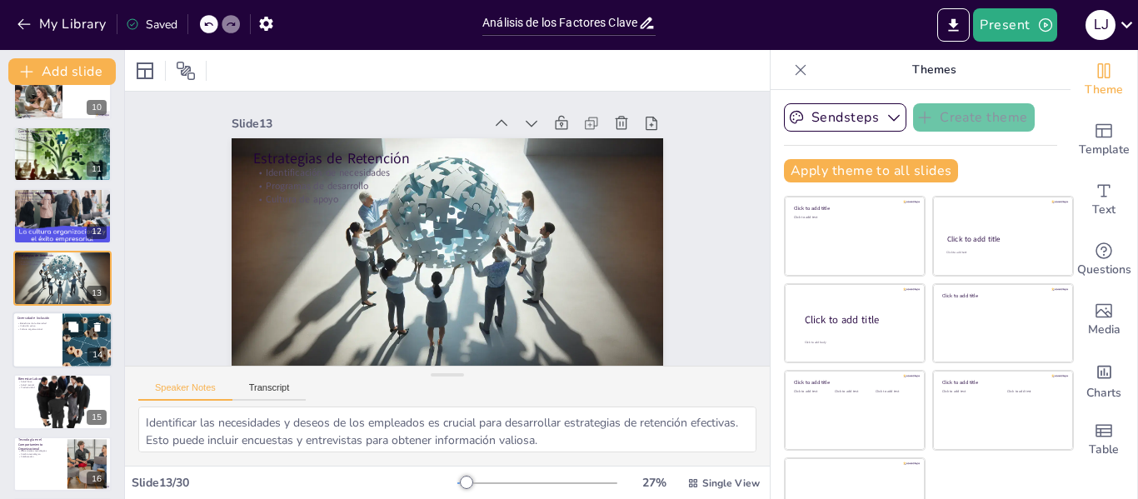
click at [35, 351] on div at bounding box center [62, 340] width 100 height 57
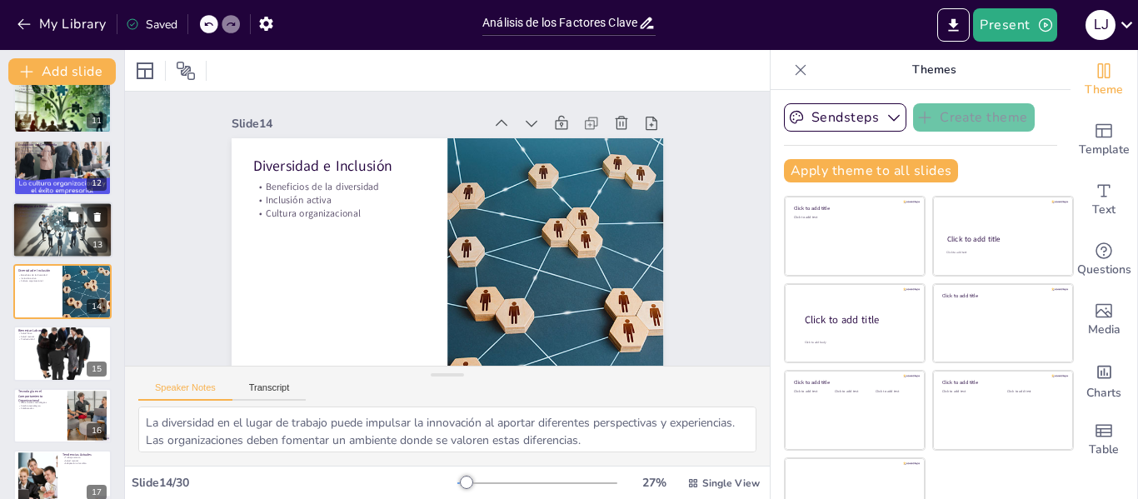
click at [50, 237] on div at bounding box center [62, 229] width 100 height 57
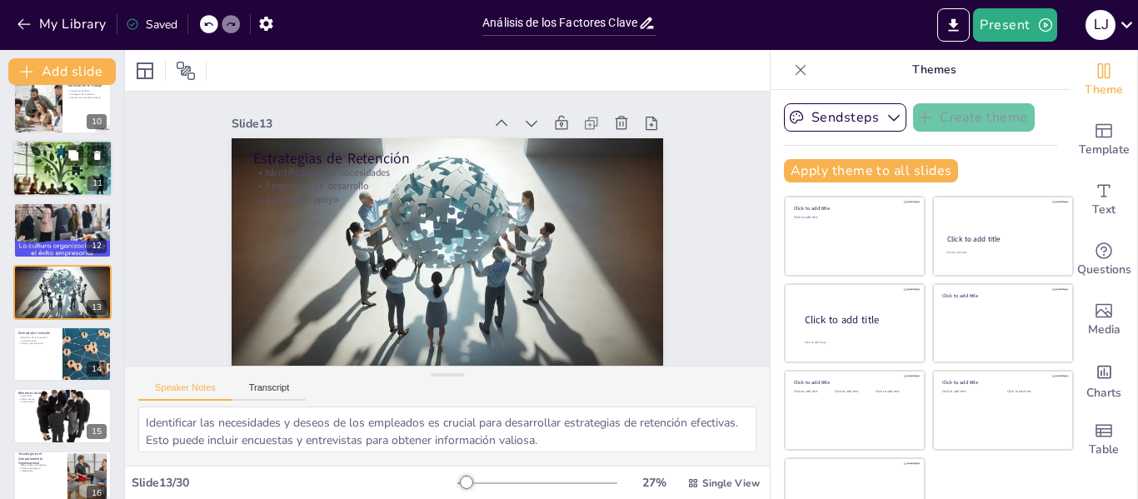
click at [63, 168] on div at bounding box center [62, 168] width 100 height 57
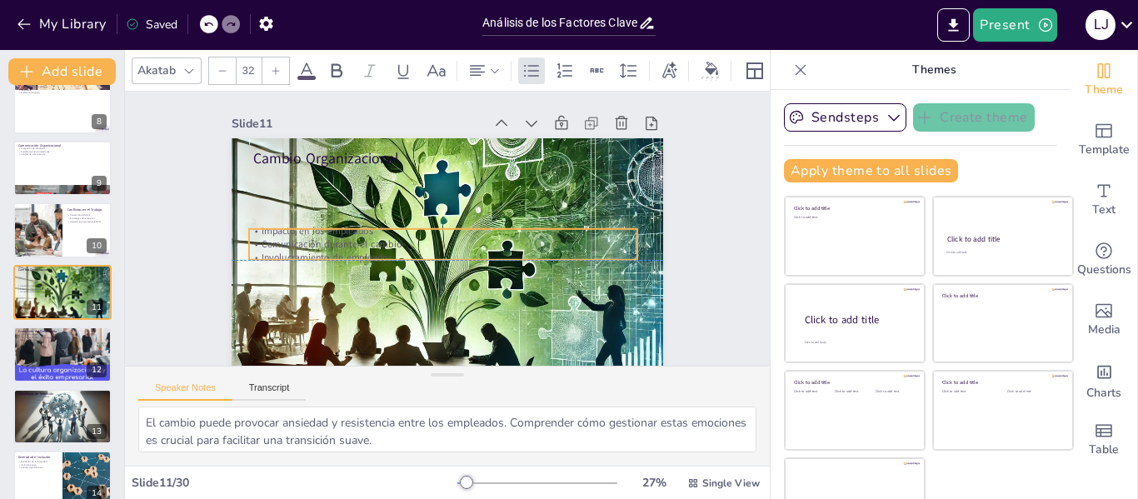
drag, startPoint x: 259, startPoint y: 186, endPoint x: 255, endPoint y: 247, distance: 61.0
click at [255, 247] on p "Comunicación durante el cambio" at bounding box center [439, 244] width 383 height 94
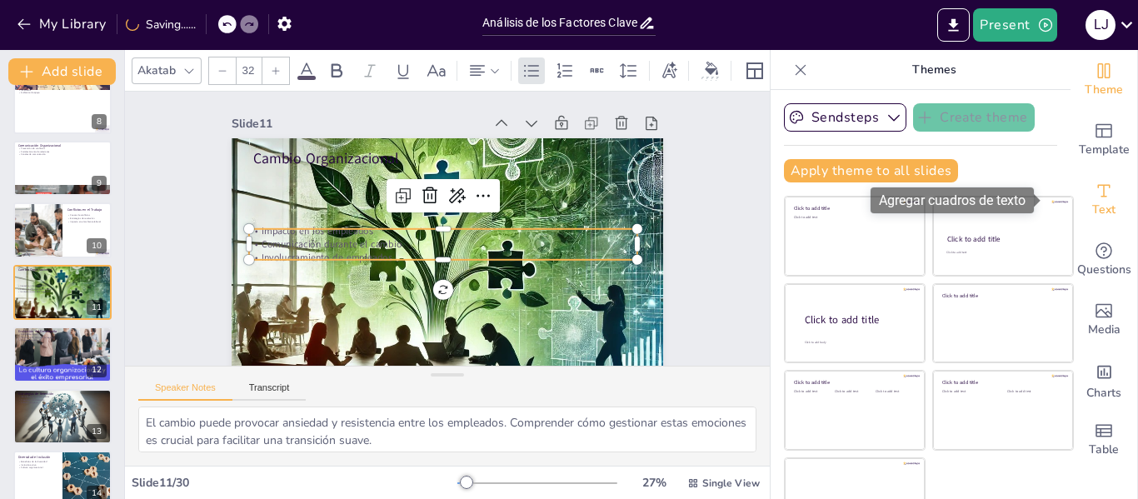
click at [1094, 190] on icon "Add text boxes" at bounding box center [1104, 191] width 20 height 20
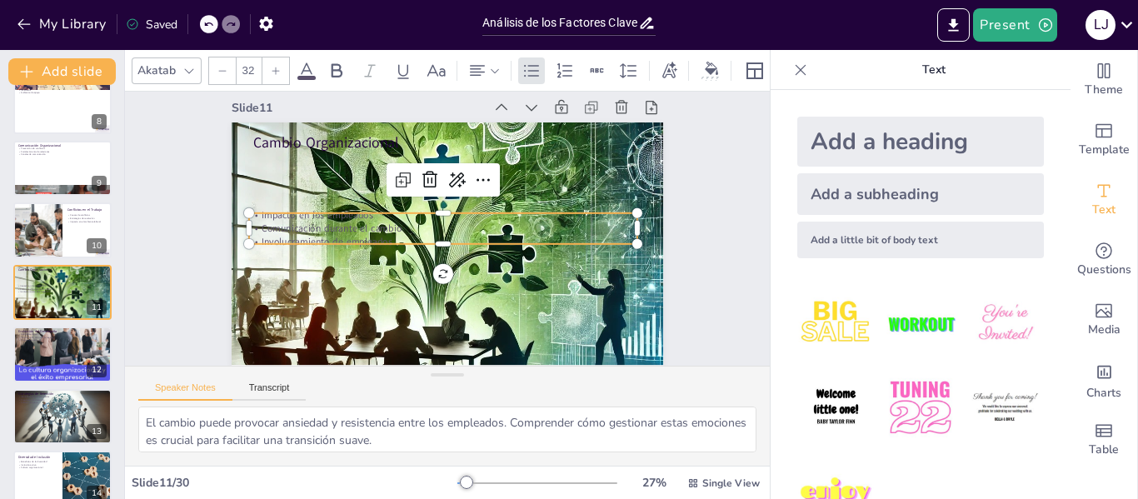
scroll to position [28, 0]
click at [312, 66] on icon at bounding box center [307, 71] width 20 height 20
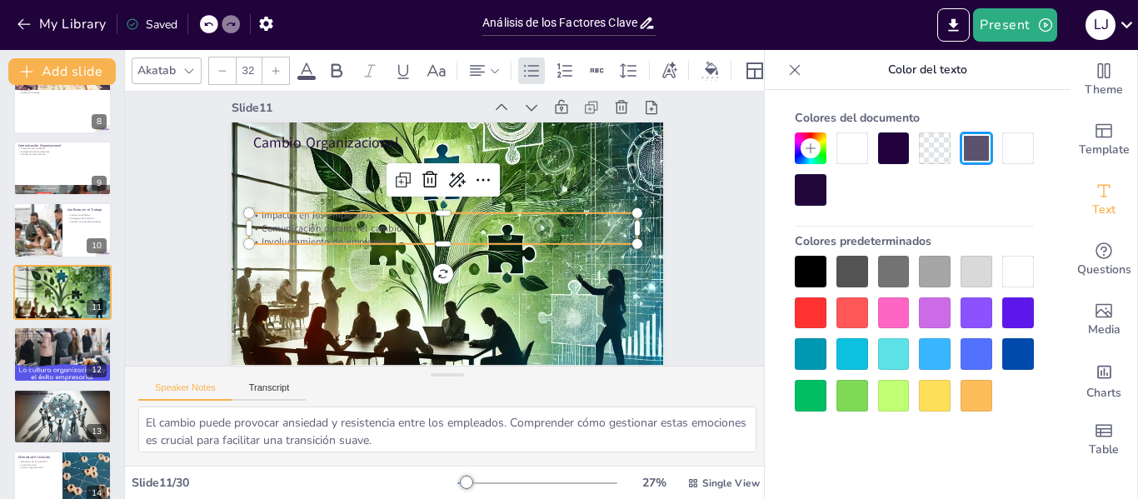
click at [906, 147] on div at bounding box center [894, 148] width 32 height 32
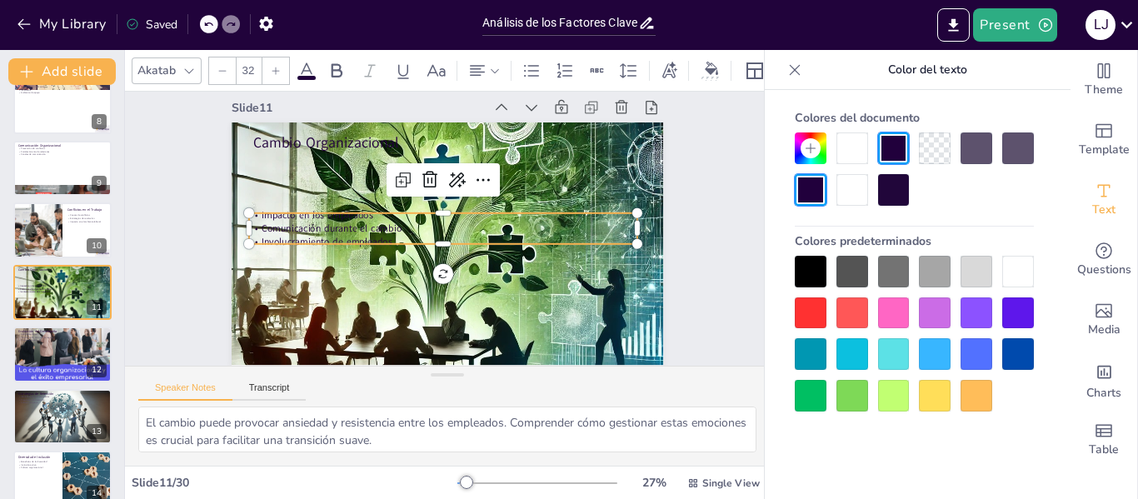
click at [813, 193] on div at bounding box center [811, 190] width 32 height 32
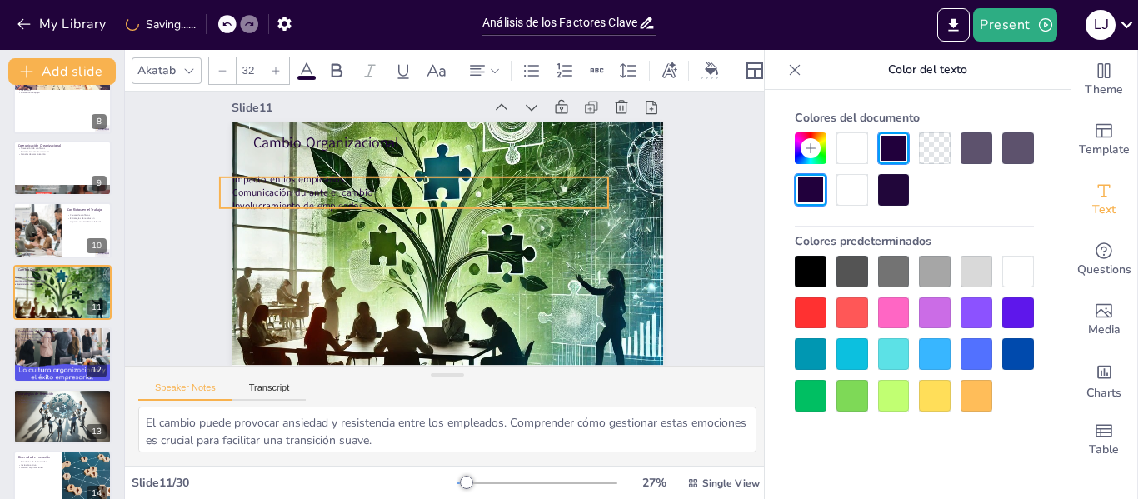
drag, startPoint x: 623, startPoint y: 217, endPoint x: 594, endPoint y: 181, distance: 46.2
click at [594, 181] on p "Comunicación durante el cambio" at bounding box center [422, 187] width 383 height 94
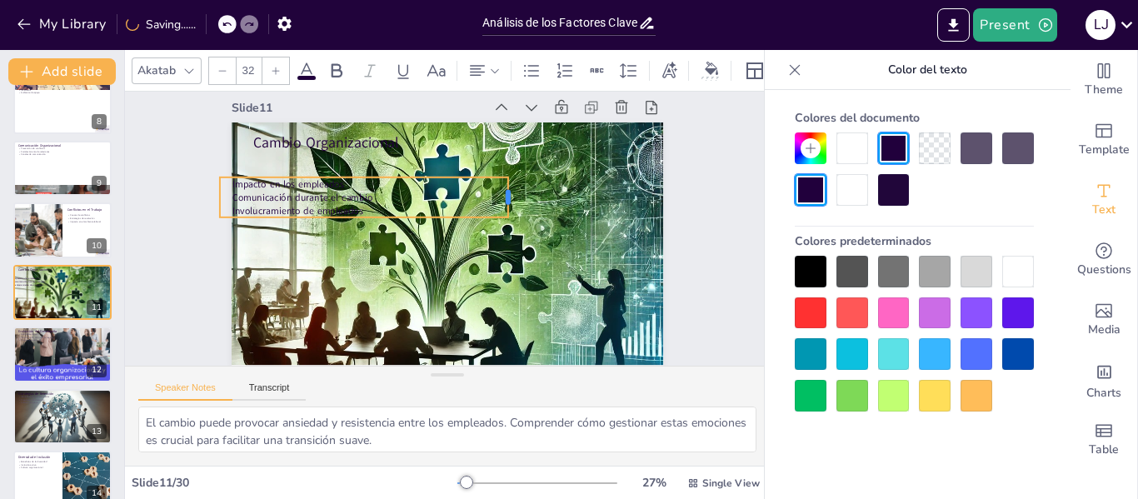
drag, startPoint x: 598, startPoint y: 183, endPoint x: 498, endPoint y: 205, distance: 102.3
click at [498, 205] on div "Cambio Organizacional Impacto en los empleados Comunicación durante el cambio I…" at bounding box center [443, 243] width 473 height 327
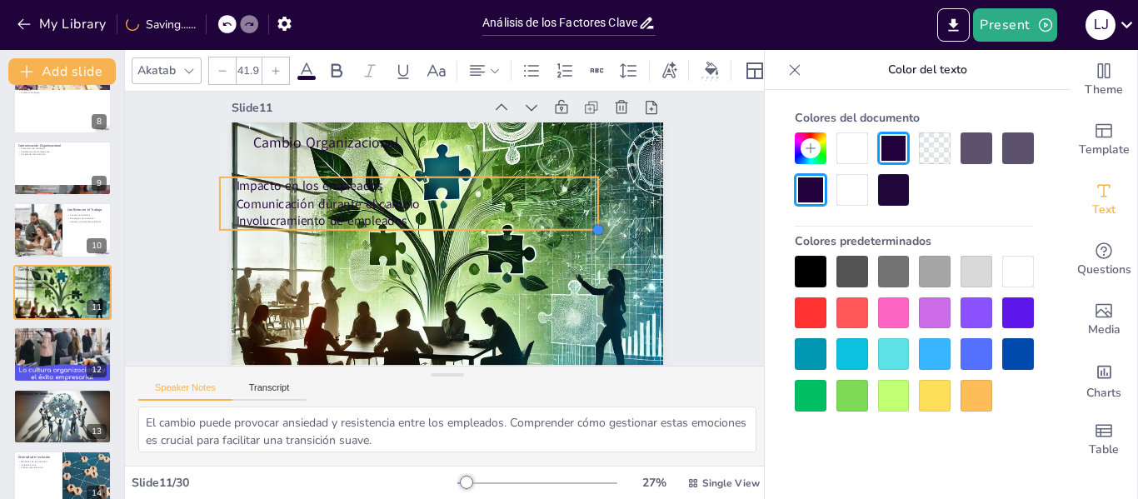
drag, startPoint x: 492, startPoint y: 205, endPoint x: 510, endPoint y: 217, distance: 22.2
click at [510, 217] on div "Cambio Organizacional Impacto en los empleados Comunicación durante el cambio I…" at bounding box center [443, 243] width 473 height 327
click at [693, 187] on div "Slide 1 Análisis de los Factores Clave en el Comportamiento Organizacional Este…" at bounding box center [448, 220] width 552 height 343
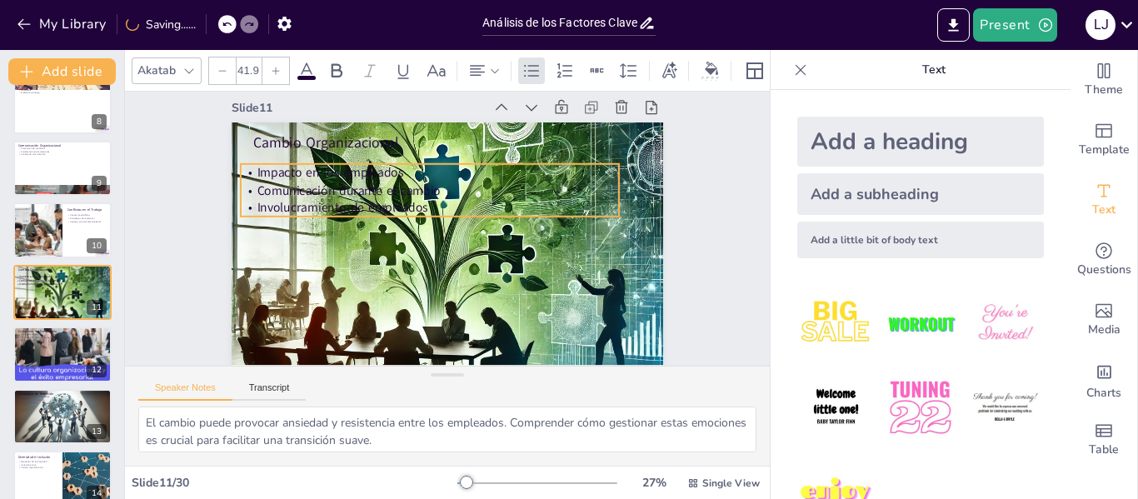
drag, startPoint x: 467, startPoint y: 183, endPoint x: 486, endPoint y: 171, distance: 22.9
click at [486, 171] on p "Comunicación durante el cambio" at bounding box center [439, 188] width 374 height 96
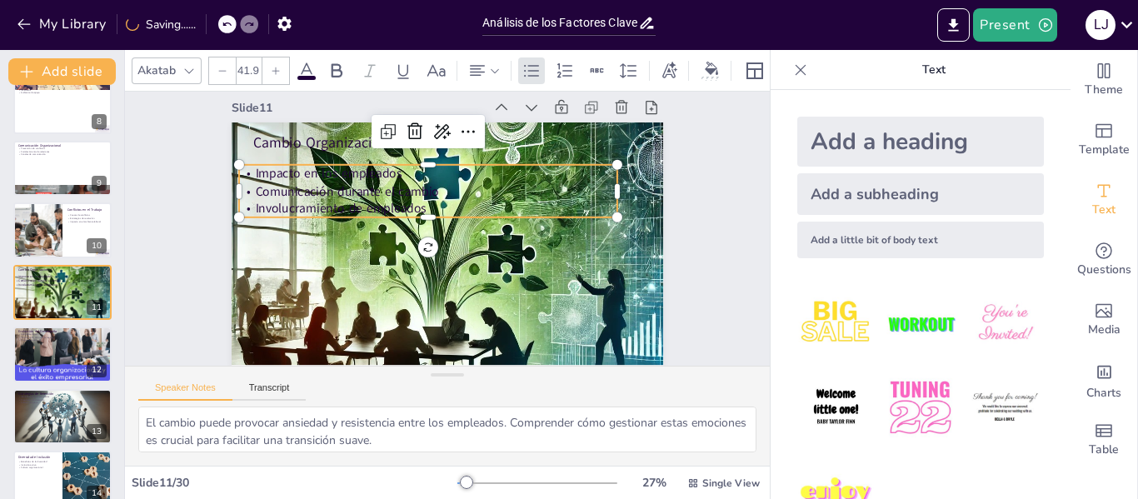
click at [299, 67] on icon at bounding box center [307, 71] width 20 height 20
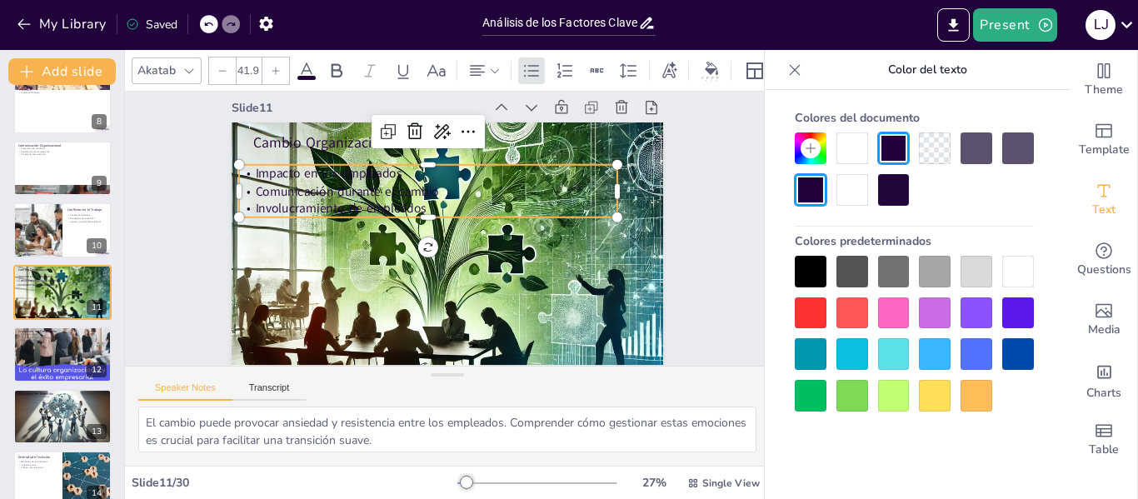
click at [852, 151] on div at bounding box center [853, 148] width 32 height 32
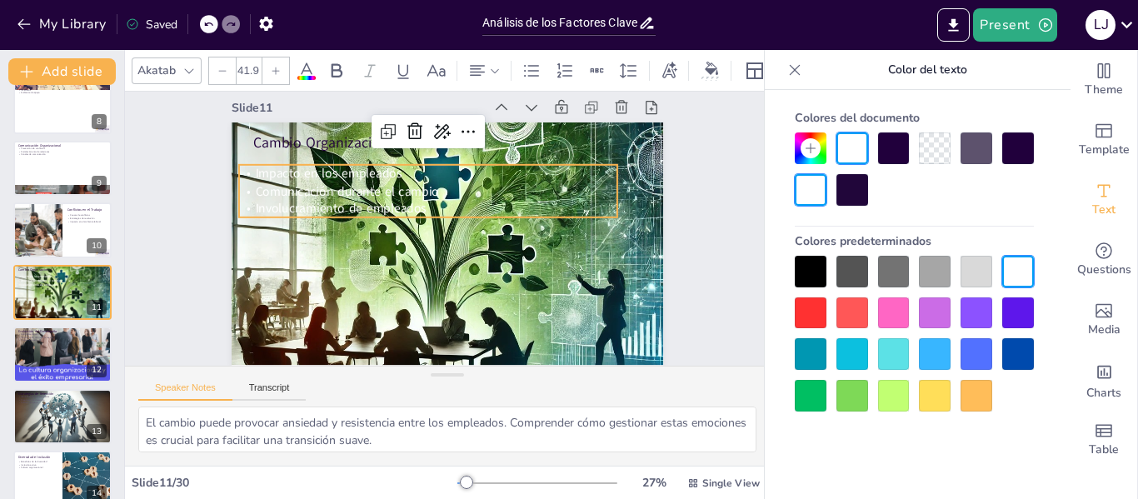
click at [706, 202] on div "Slide 1 Análisis de los Factores Clave en el Comportamiento Organizacional Este…" at bounding box center [448, 220] width 691 height 417
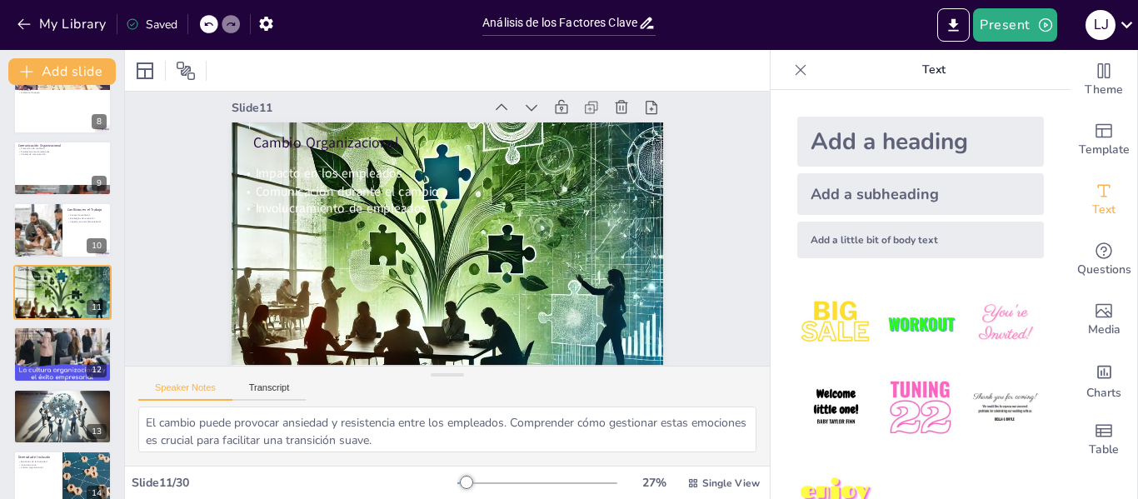
click at [706, 202] on div "Slide 1 Análisis de los Factores Clave en el Comportamiento Organizacional Este…" at bounding box center [453, 235] width 673 height 647
click at [53, 348] on div at bounding box center [62, 354] width 100 height 57
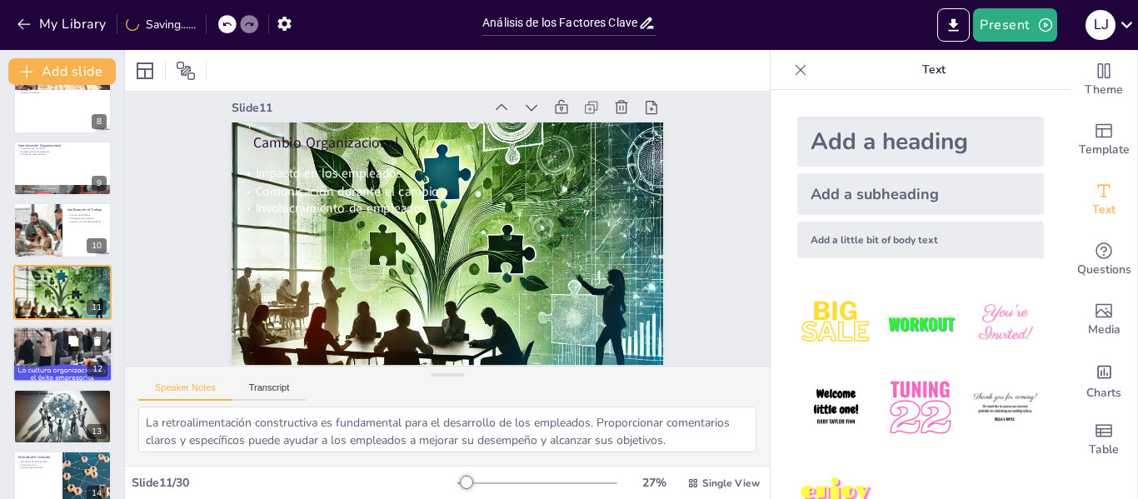
scroll to position [0, 0]
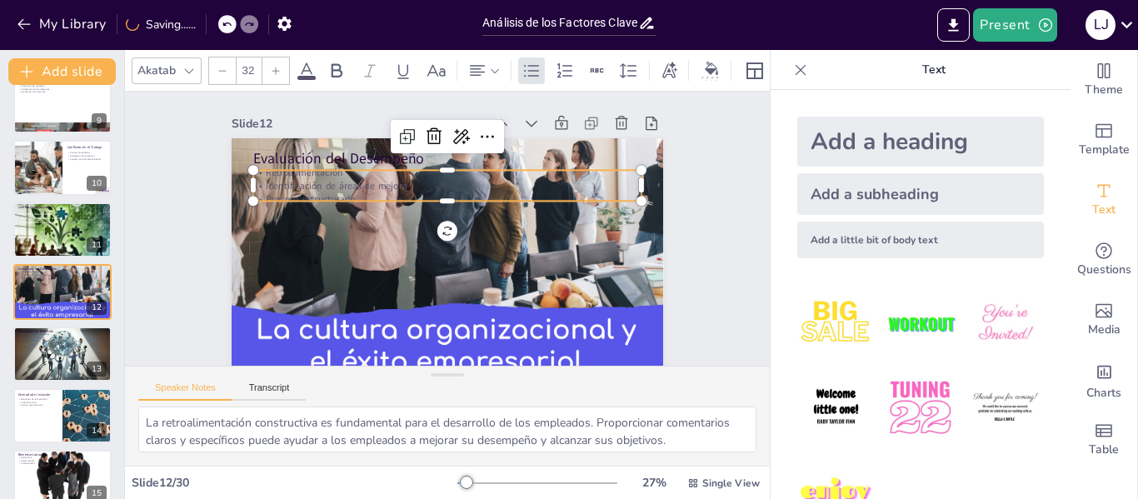
click at [257, 194] on p "Proceso estructurado" at bounding box center [451, 199] width 388 height 54
click at [309, 66] on icon at bounding box center [307, 71] width 20 height 20
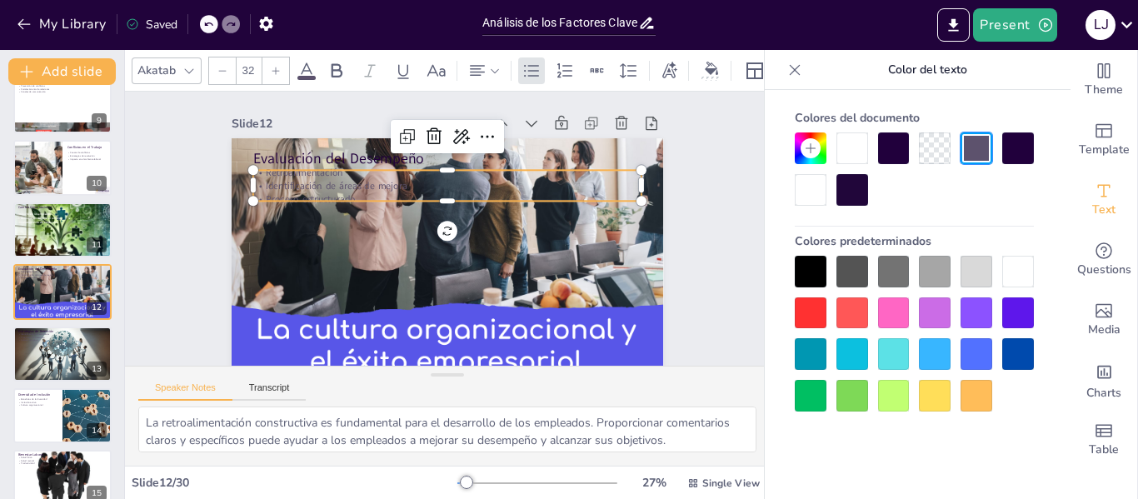
click at [855, 152] on div at bounding box center [853, 148] width 32 height 32
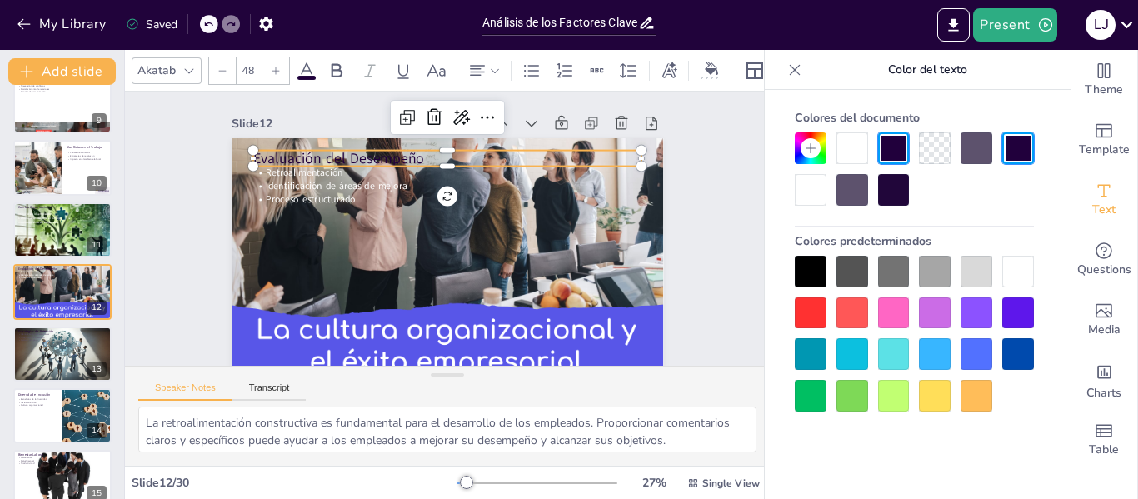
click at [402, 157] on p "Evaluación del Desempeño" at bounding box center [508, 193] width 212 height 347
click at [849, 157] on div at bounding box center [853, 148] width 32 height 32
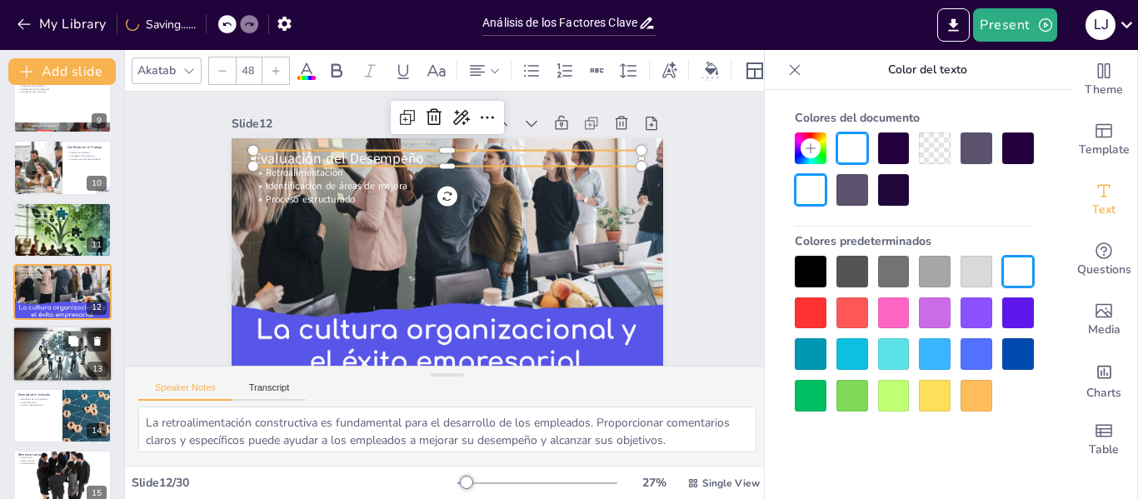
click at [42, 356] on div at bounding box center [62, 353] width 100 height 57
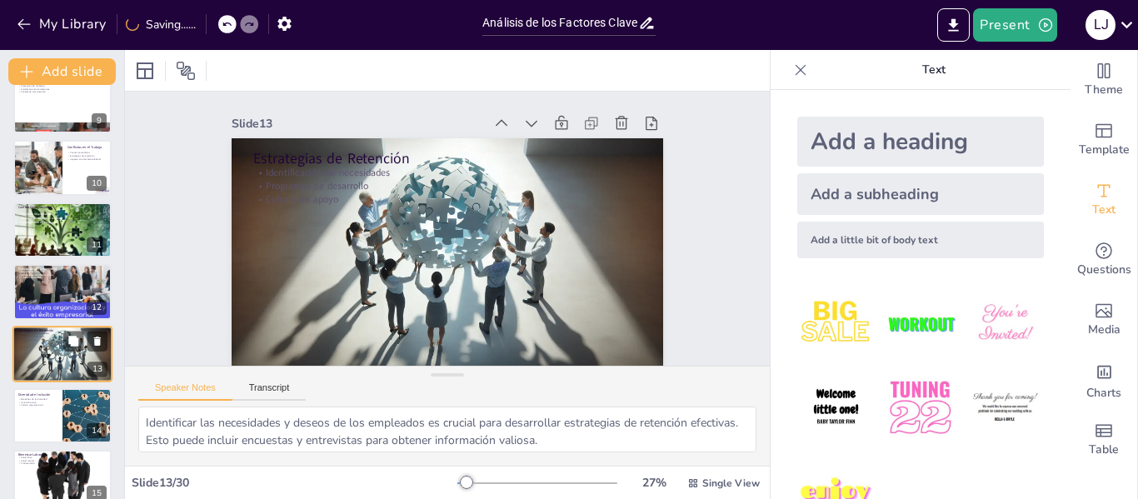
scroll to position [577, 0]
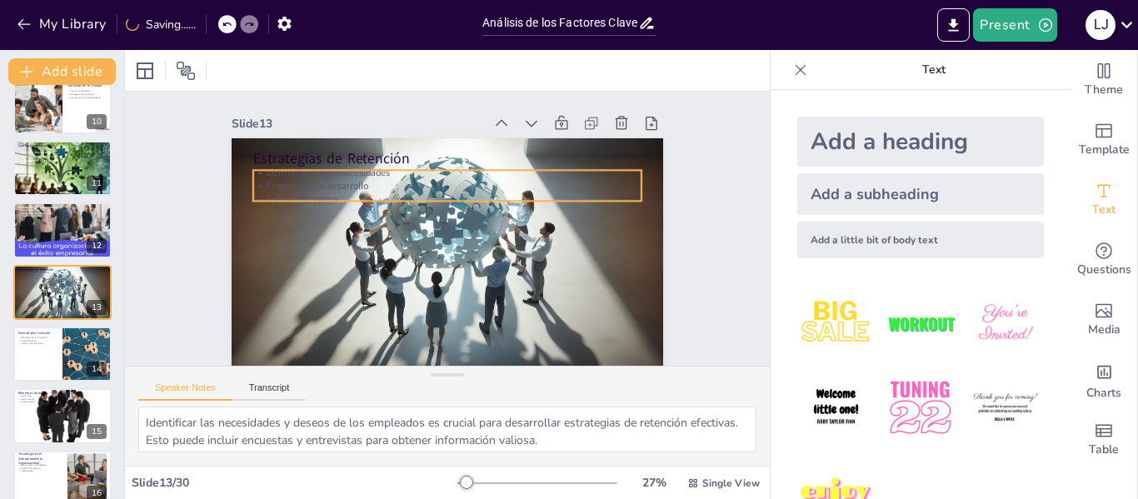
click at [265, 188] on p "Programas de desarrollo" at bounding box center [456, 187] width 383 height 94
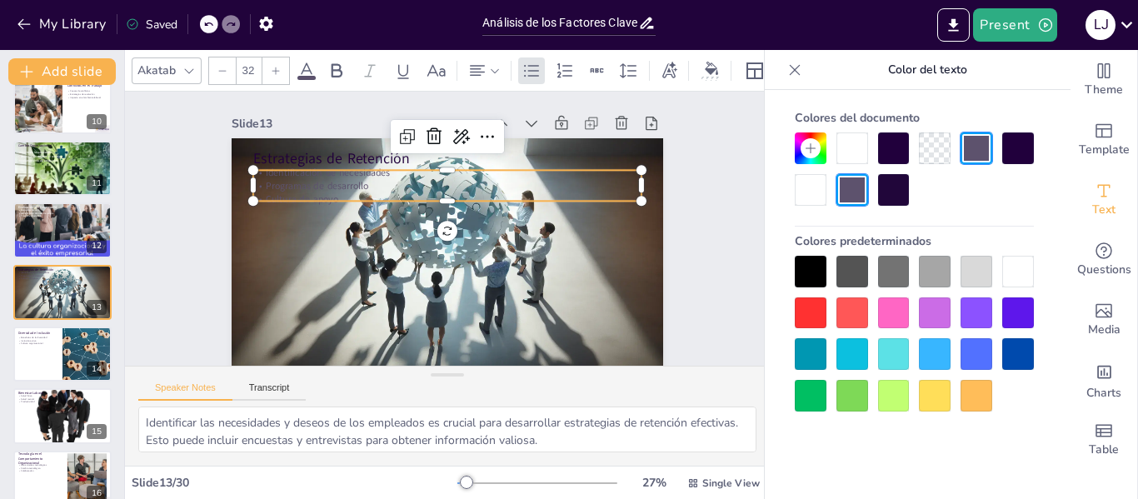
click at [299, 76] on span at bounding box center [306, 78] width 18 height 4
click at [306, 67] on icon at bounding box center [307, 71] width 20 height 20
click at [844, 148] on div at bounding box center [853, 148] width 32 height 32
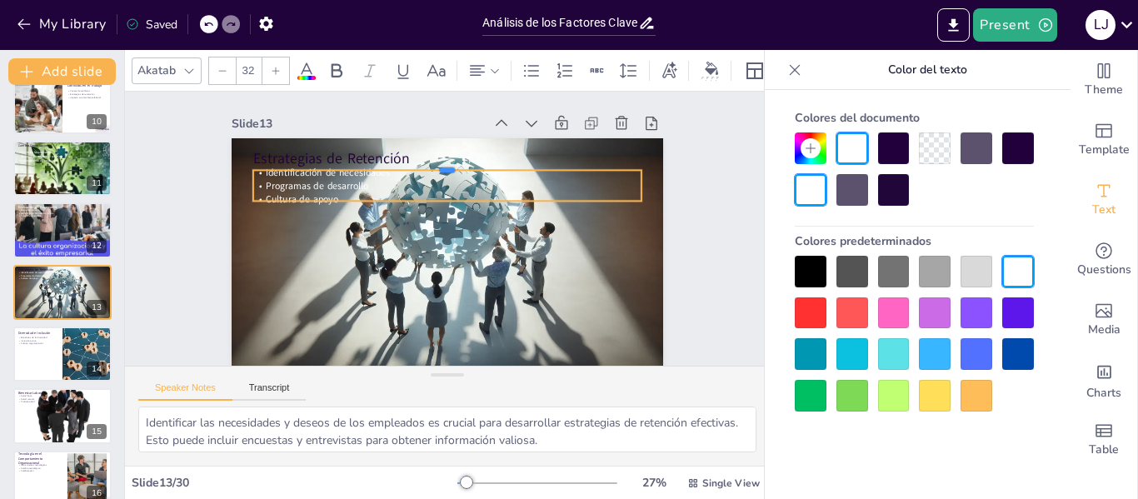
click at [535, 168] on div at bounding box center [460, 165] width 383 height 94
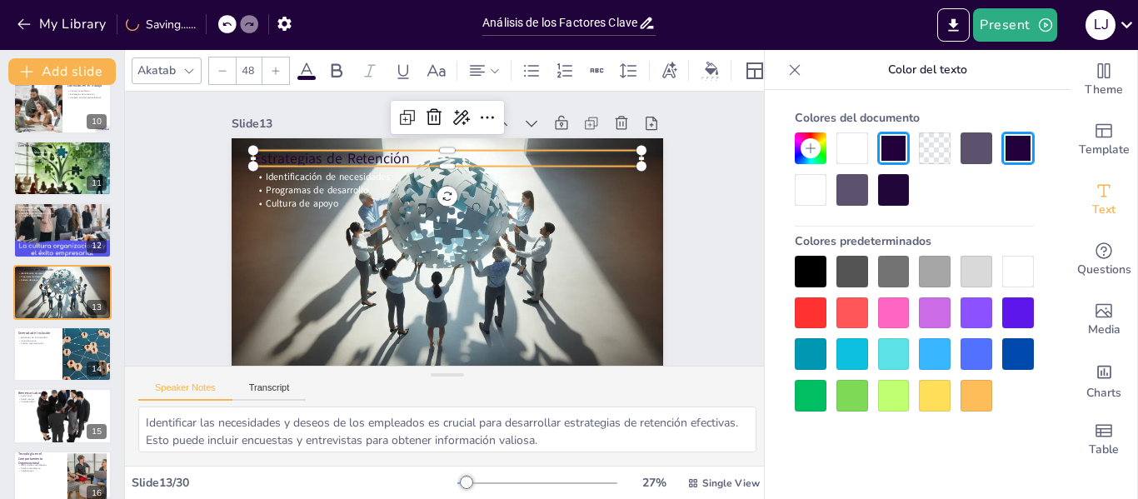
click at [377, 162] on p "Estrategias de Retención" at bounding box center [455, 158] width 389 height 61
click at [858, 148] on div at bounding box center [853, 148] width 32 height 32
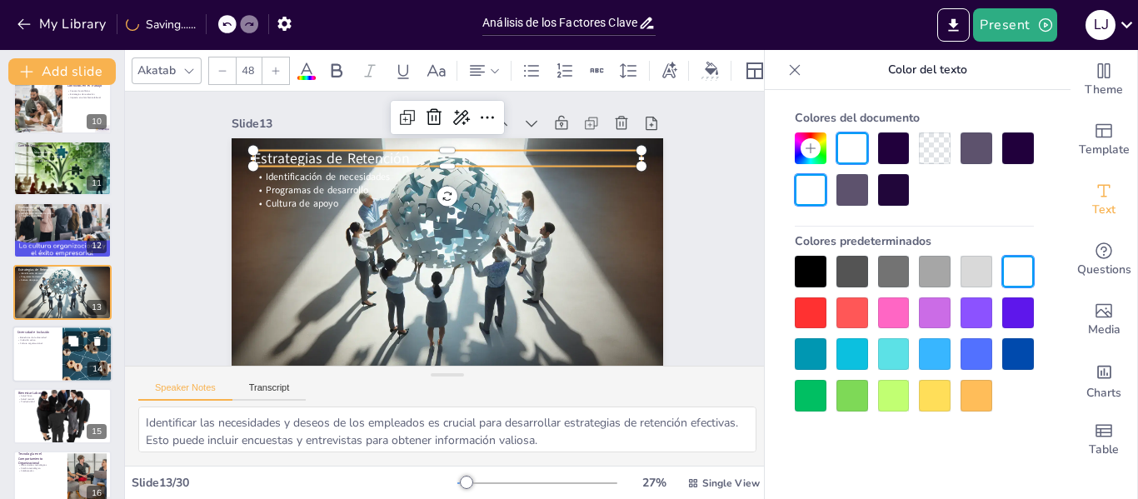
click at [52, 377] on div at bounding box center [62, 354] width 100 height 57
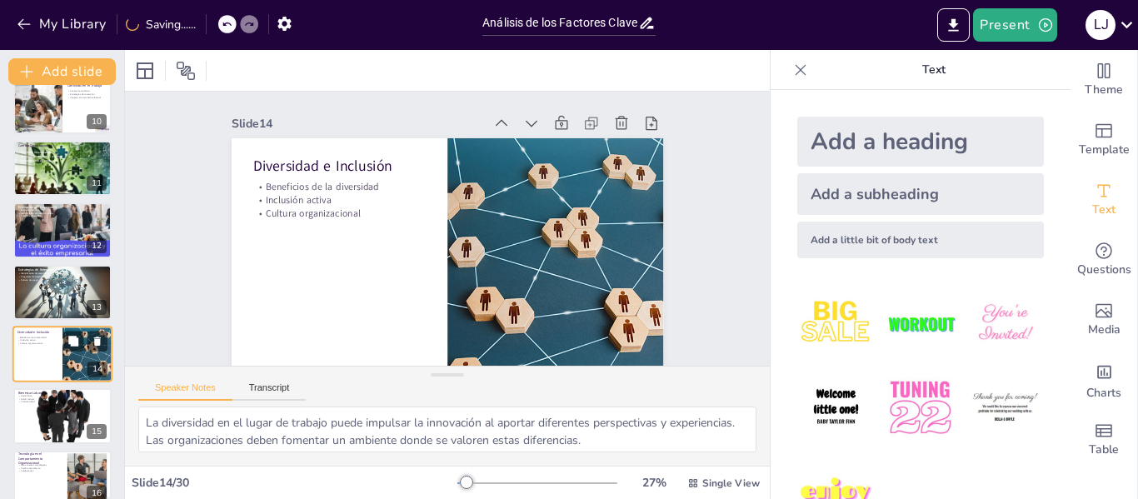
scroll to position [640, 0]
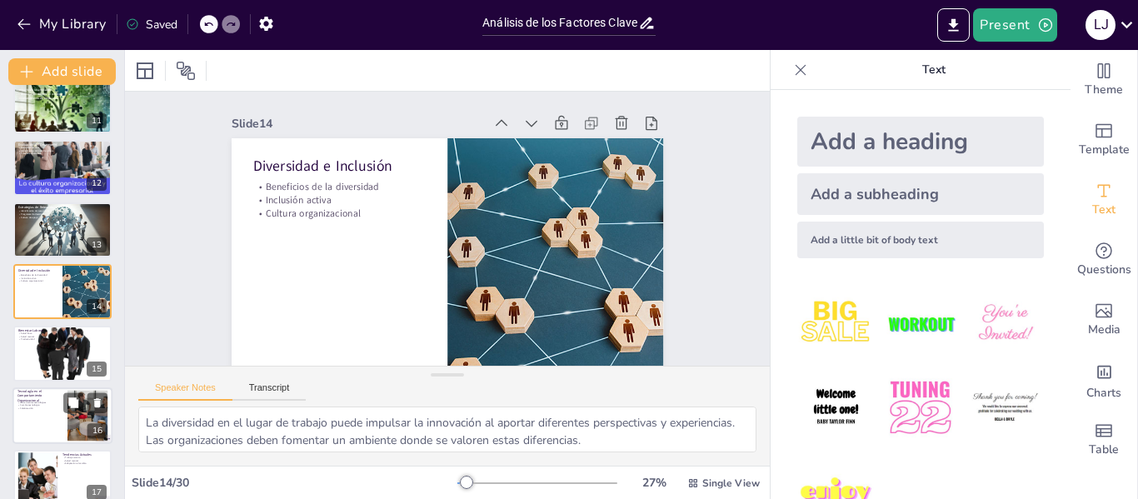
click at [55, 407] on p "Colaboración" at bounding box center [39, 408] width 45 height 3
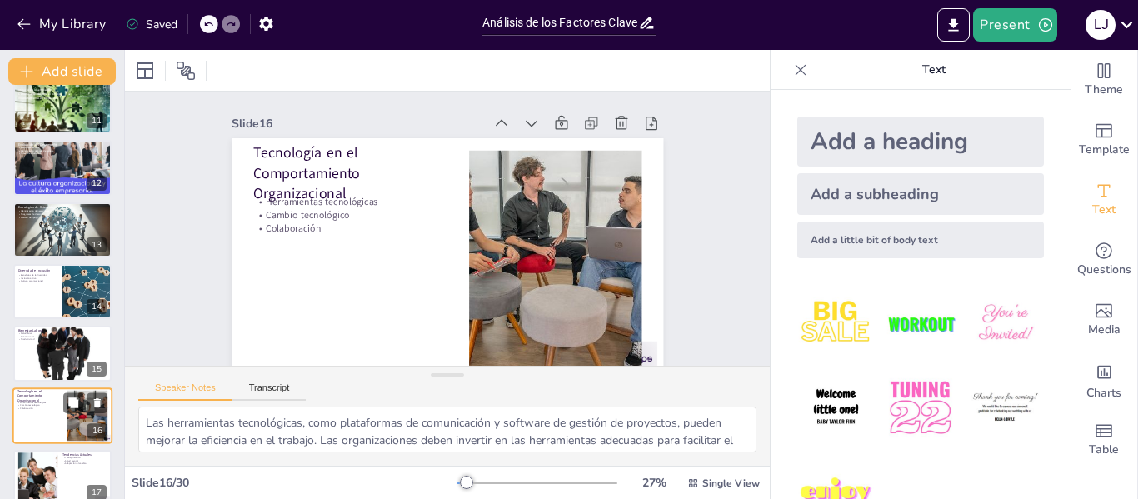
scroll to position [763, 0]
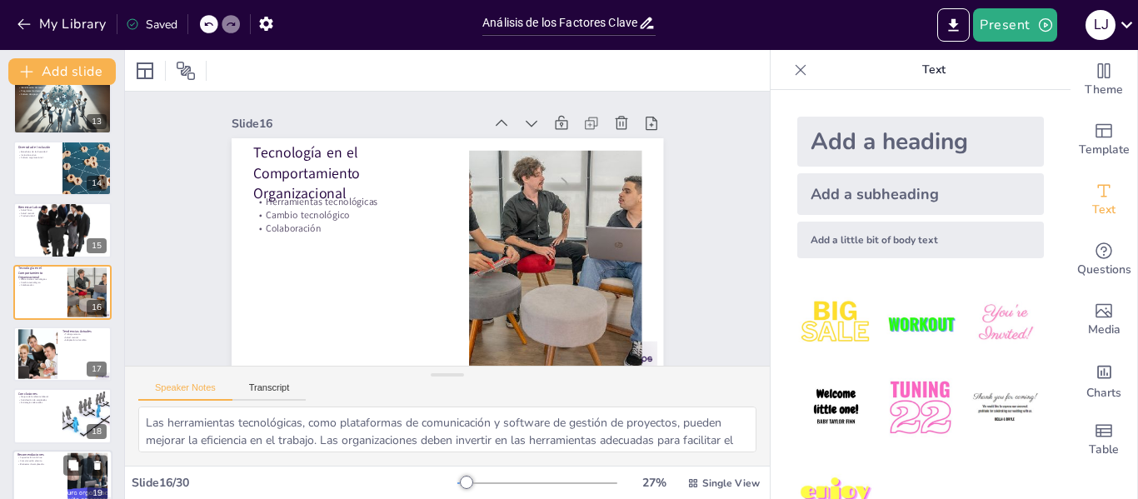
click at [60, 460] on p "Comunicación abierta" at bounding box center [39, 460] width 45 height 3
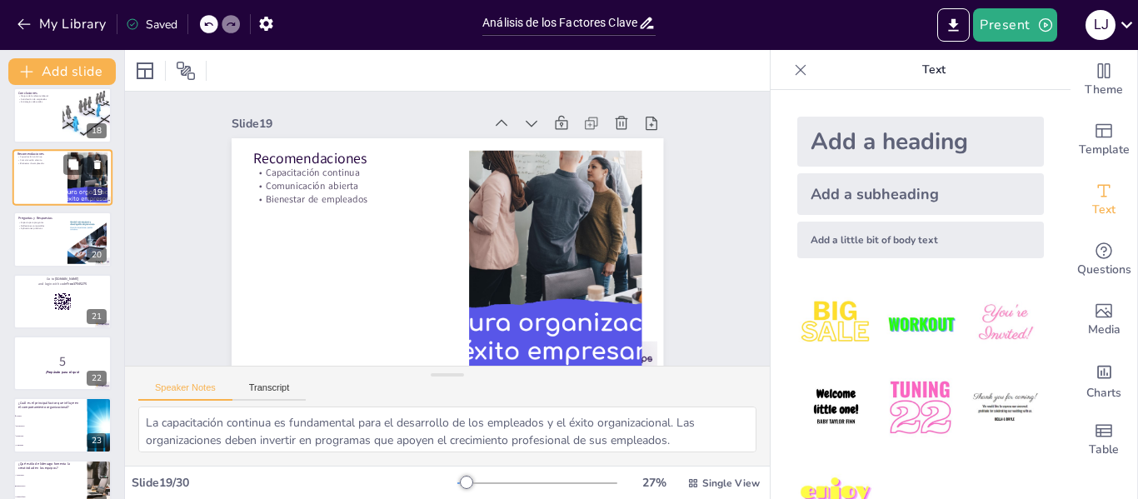
scroll to position [1075, 0]
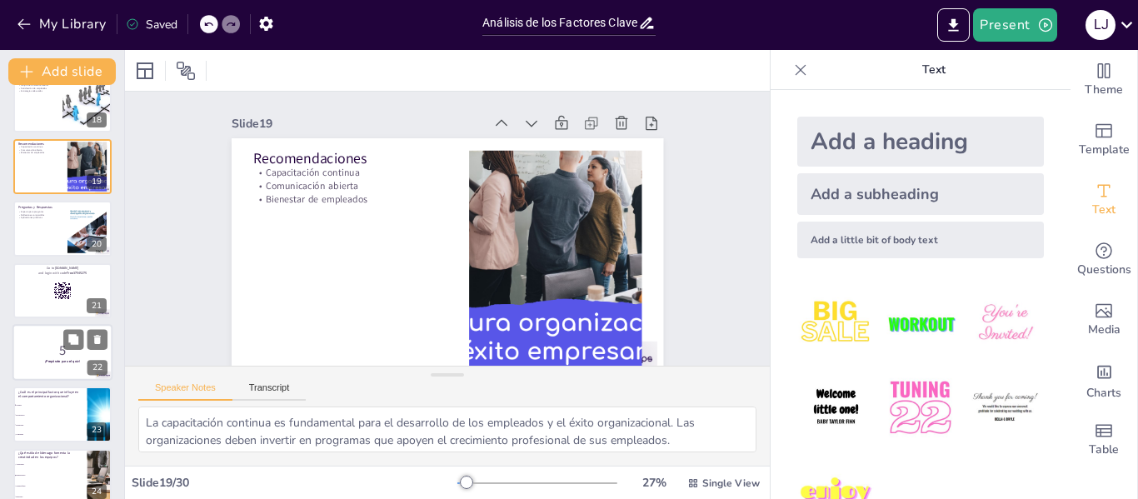
click at [37, 361] on p "¡Prepárate para el quiz!" at bounding box center [62, 361] width 90 height 5
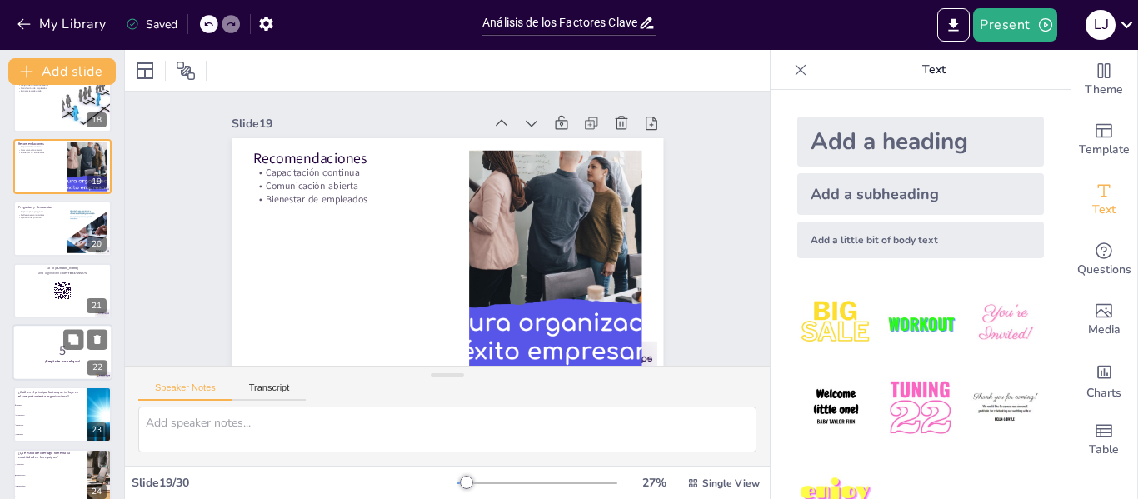
scroll to position [1136, 0]
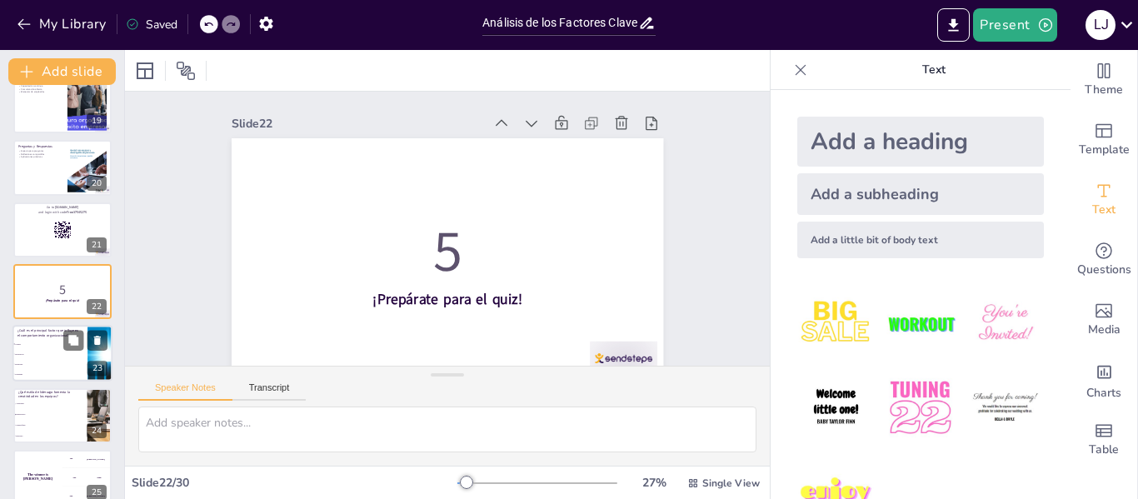
click at [51, 360] on li "Estructura" at bounding box center [49, 365] width 75 height 10
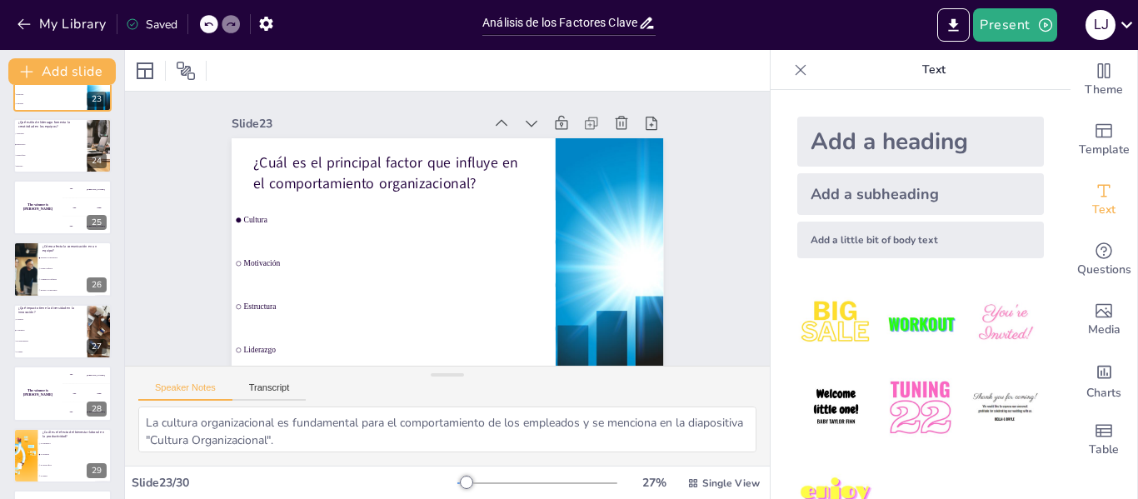
scroll to position [1465, 0]
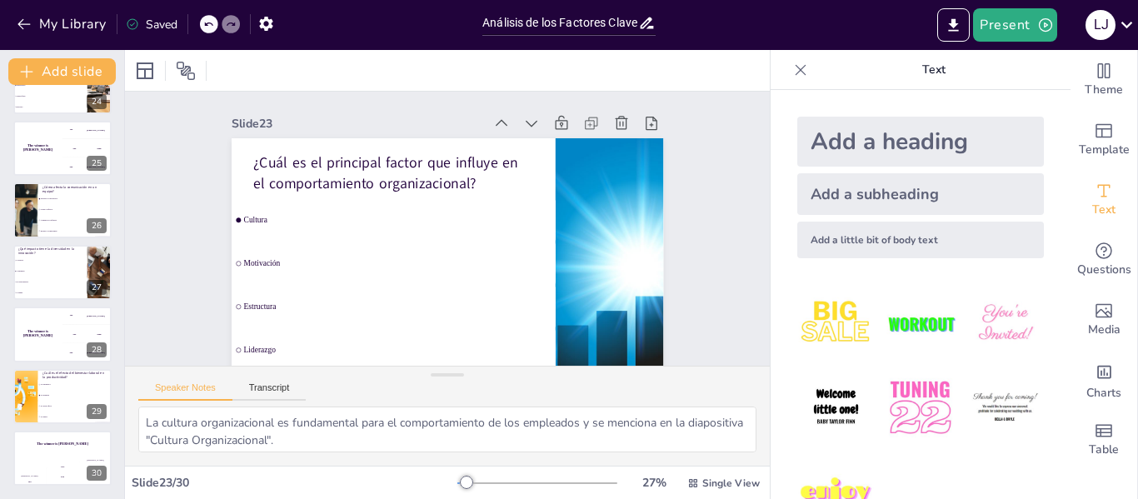
click at [112, 419] on div "Análisis de los Factores Clave en el Comportamiento Organizacional Este análisi…" at bounding box center [62, 292] width 124 height 414
click at [27, 401] on div at bounding box center [25, 396] width 100 height 57
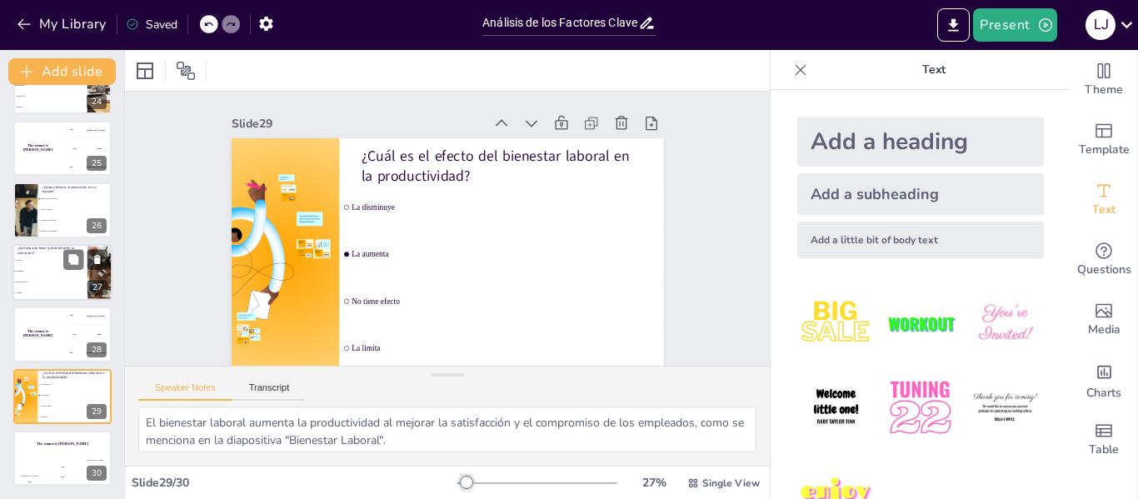
click at [48, 269] on li "La aumenta" at bounding box center [49, 271] width 75 height 11
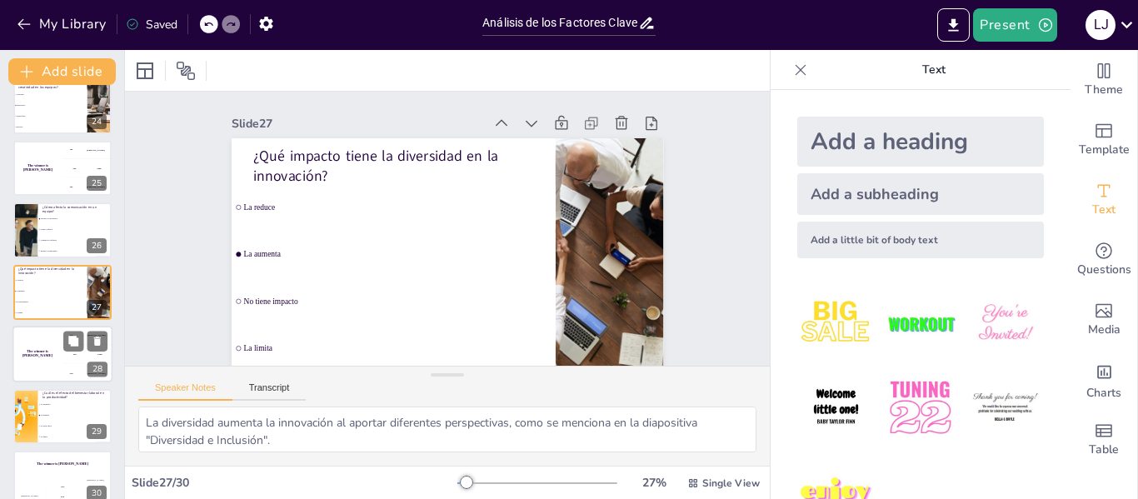
click at [38, 355] on h4 "The winner is Niels 🏆" at bounding box center [37, 354] width 50 height 8
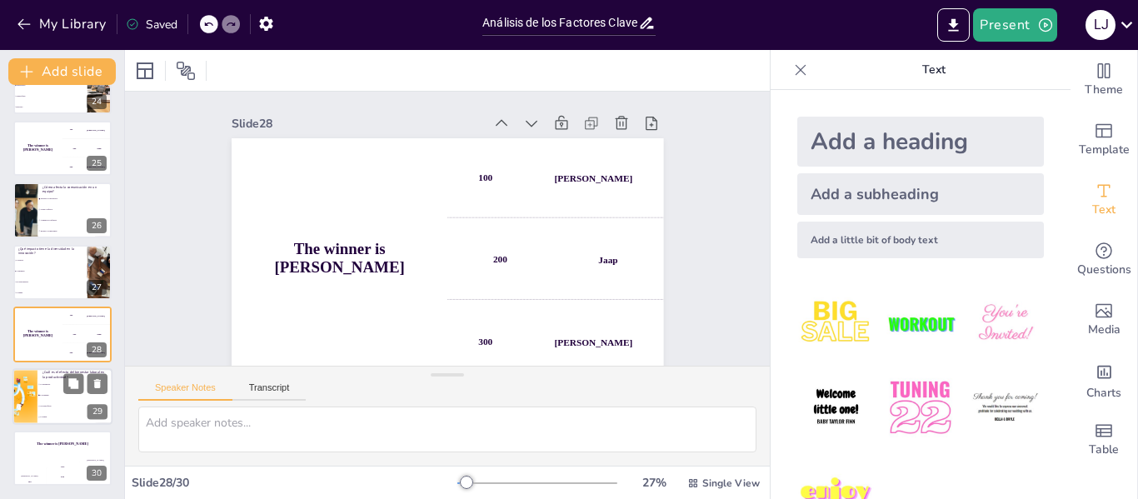
click at [36, 393] on div at bounding box center [25, 396] width 100 height 57
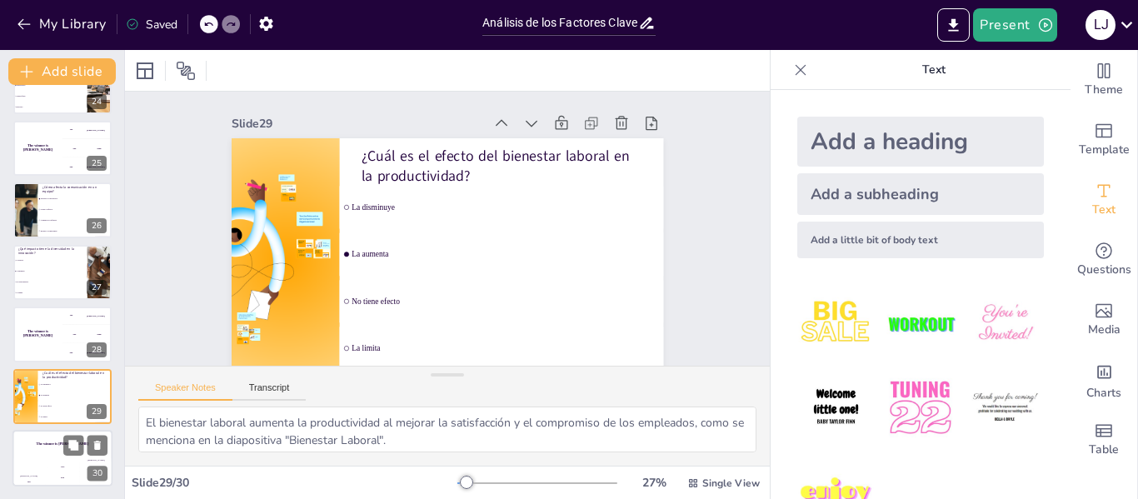
click at [35, 459] on div "Hasan 100" at bounding box center [28, 472] width 33 height 28
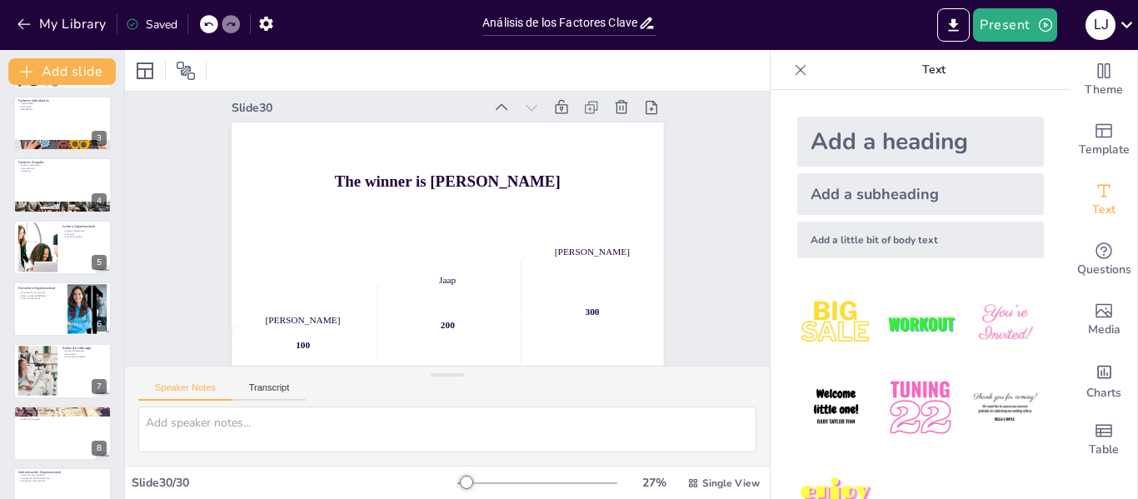
scroll to position [0, 0]
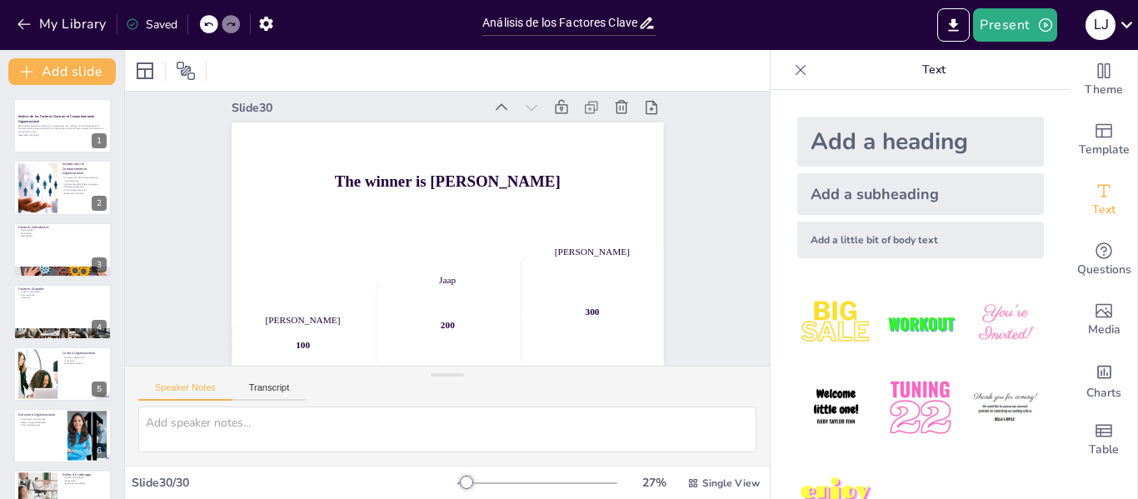
click at [722, 197] on div "Slide 1 Análisis de los Factores Clave en el Comportamiento Organizacional Este…" at bounding box center [448, 220] width 672 height 356
click at [792, 67] on icon at bounding box center [800, 70] width 17 height 17
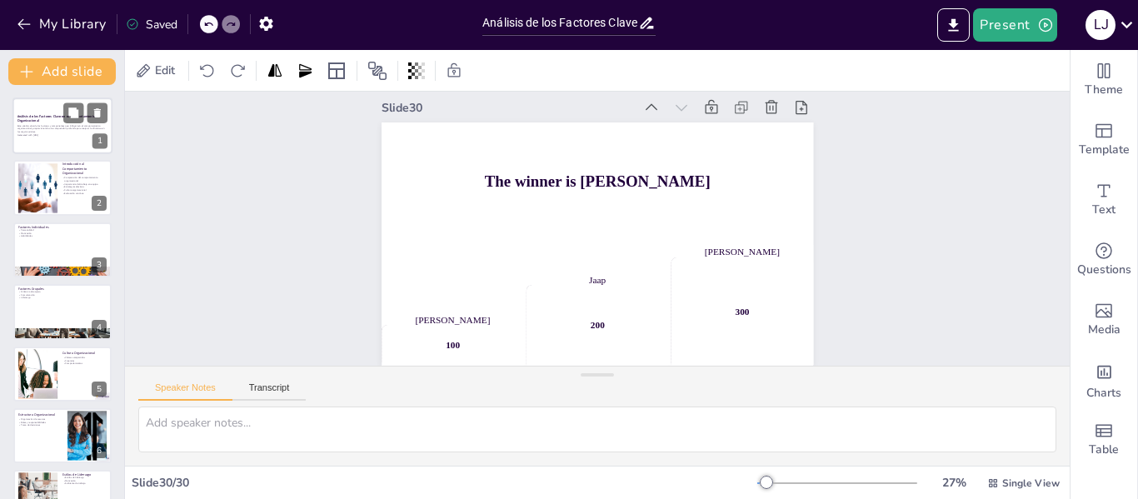
click at [52, 124] on p "Este análisis aborda los factores y componentes que influyen en el comportamien…" at bounding box center [62, 128] width 90 height 9
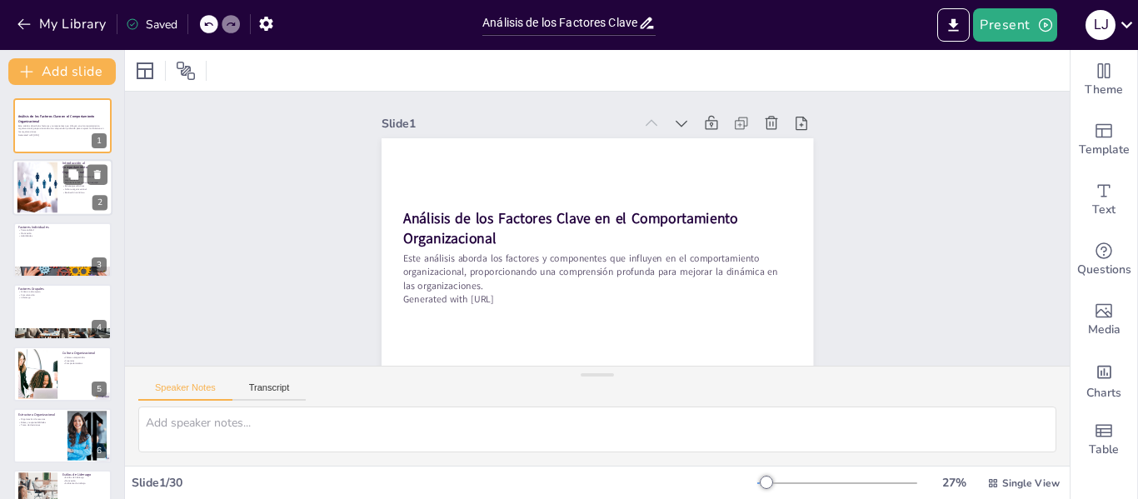
click at [56, 189] on div at bounding box center [37, 187] width 76 height 51
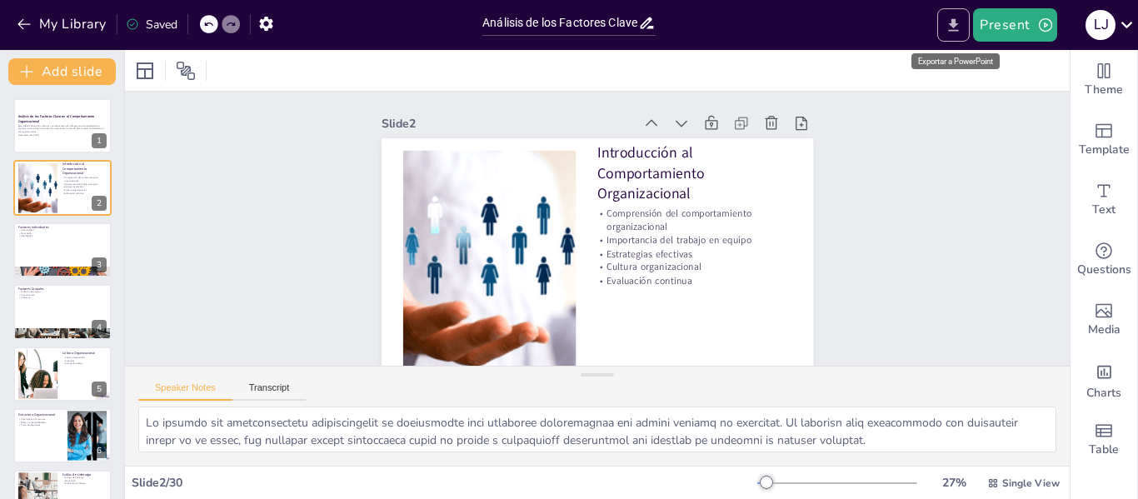
click at [947, 11] on button "Export to PowerPoint" at bounding box center [953, 24] width 32 height 33
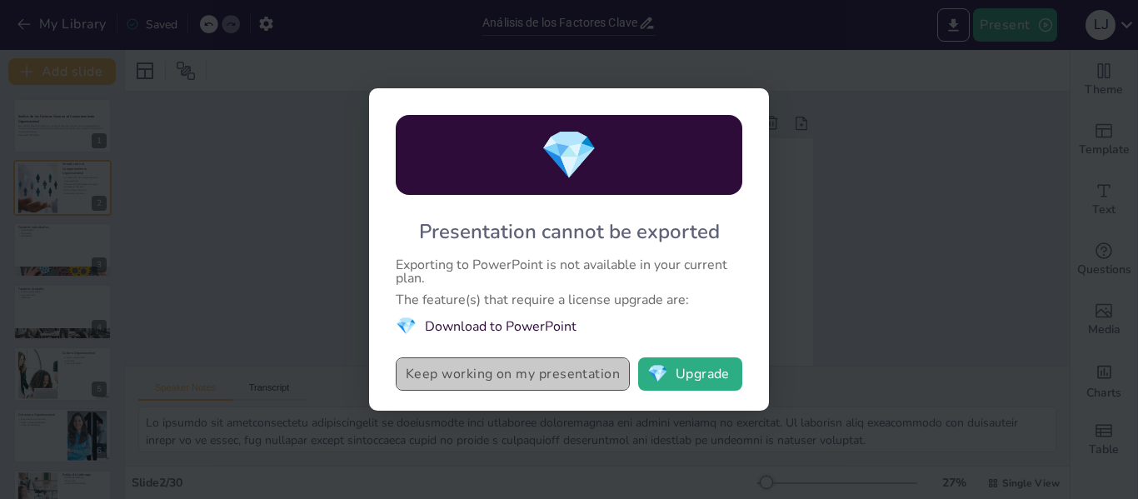
click at [502, 376] on button "Keep working on my presentation" at bounding box center [513, 373] width 234 height 33
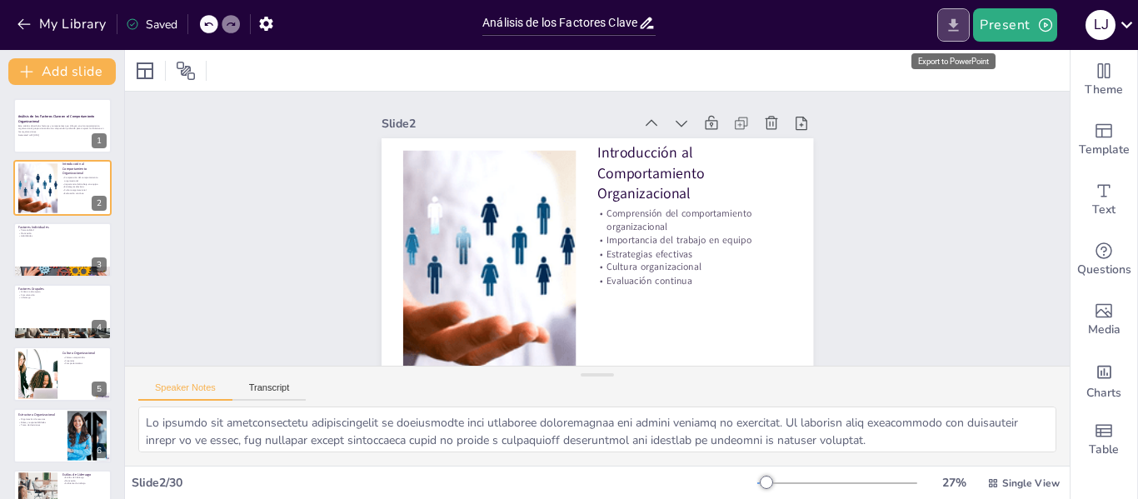
click at [953, 31] on icon "Export to PowerPoint" at bounding box center [954, 24] width 10 height 12
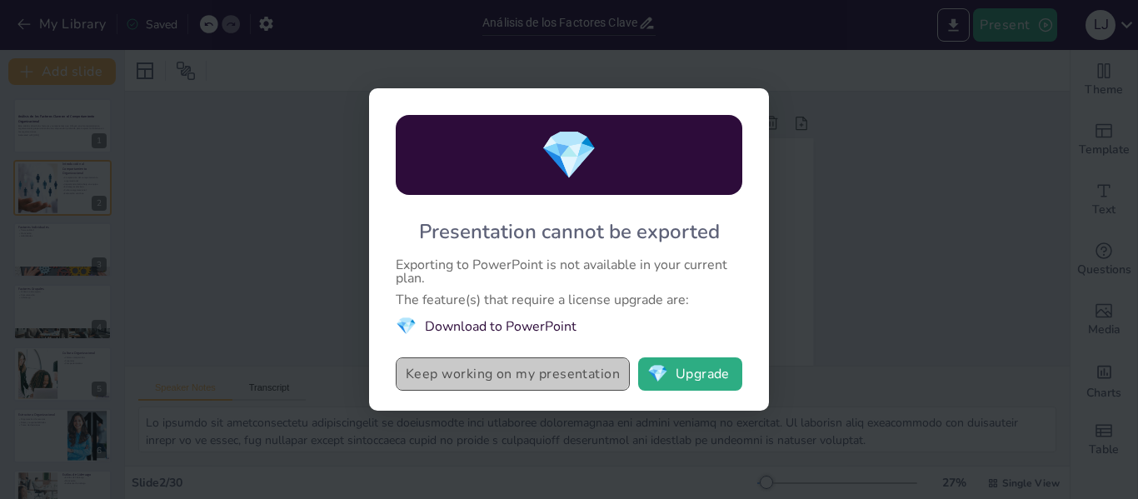
click at [537, 374] on button "Keep working on my presentation" at bounding box center [513, 373] width 234 height 33
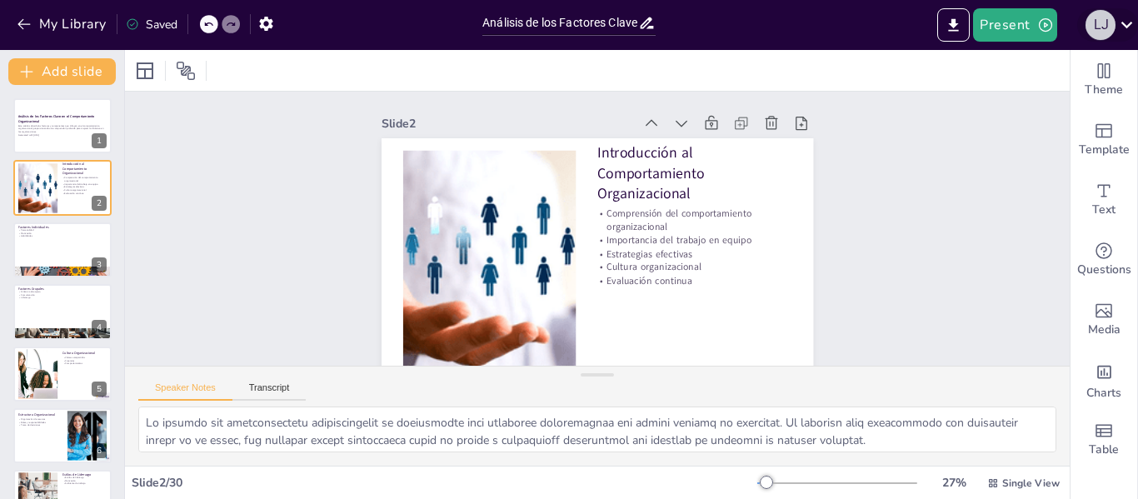
click at [1109, 27] on div "l j" at bounding box center [1101, 25] width 30 height 30
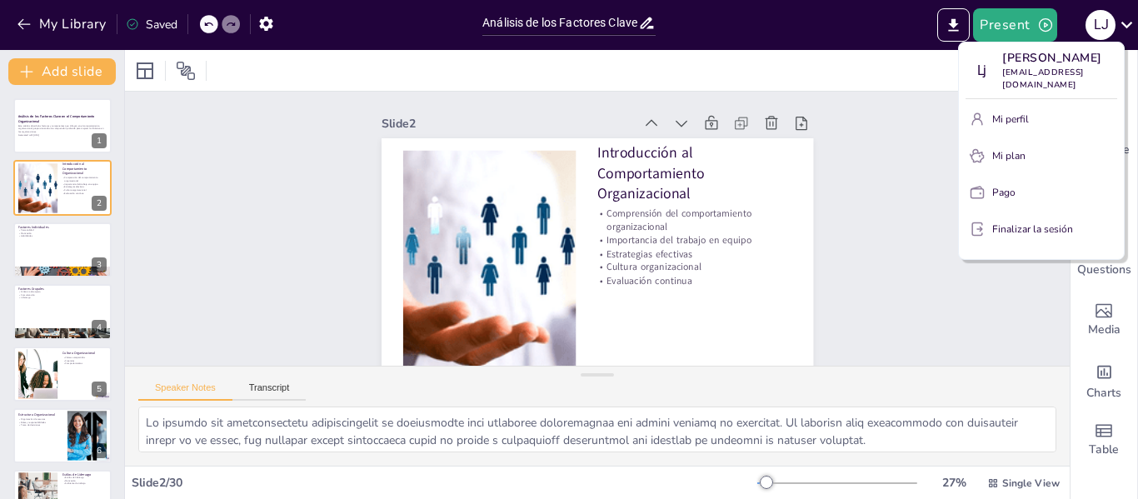
click at [952, 18] on div at bounding box center [569, 249] width 1138 height 499
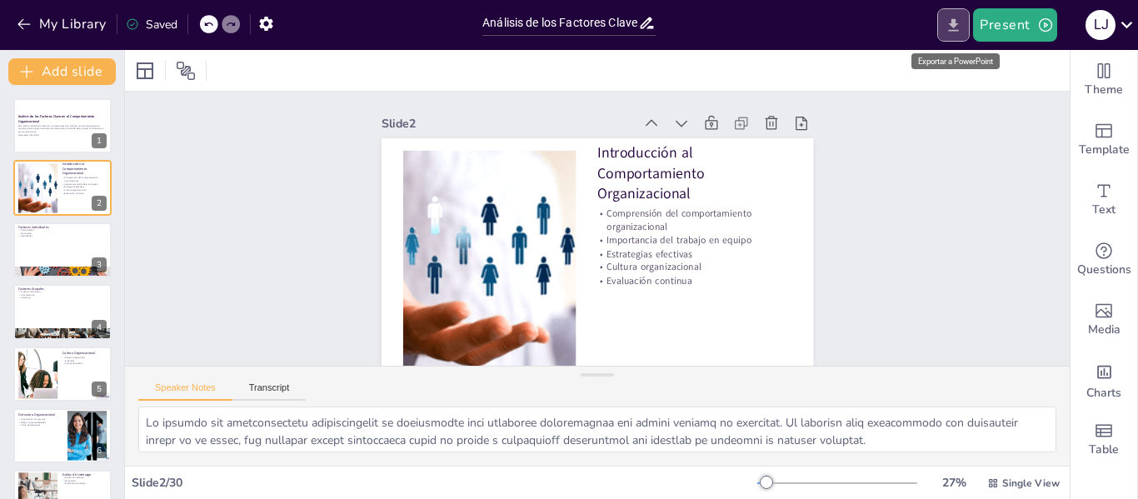
click at [952, 25] on icon "Export to PowerPoint" at bounding box center [953, 25] width 17 height 17
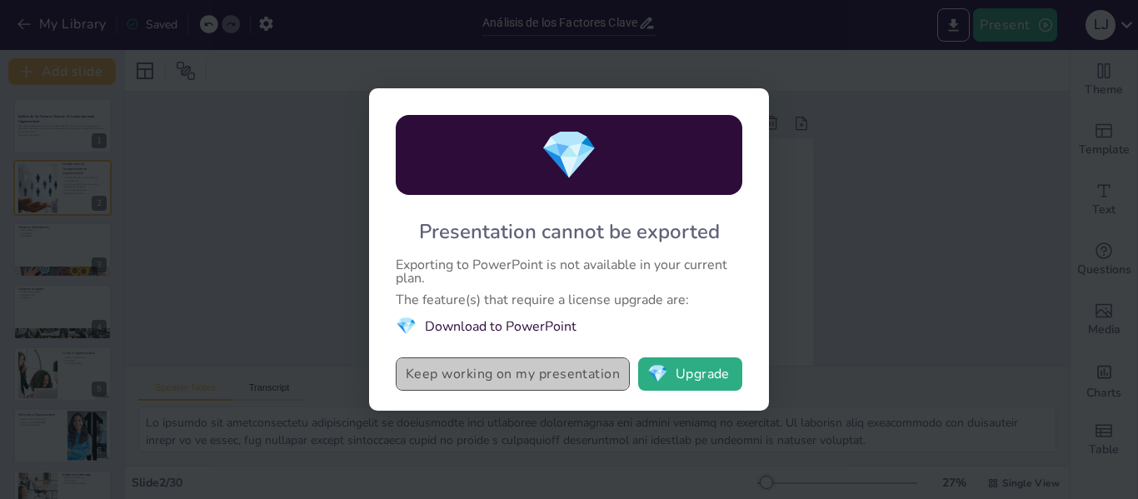
click at [590, 378] on button "Keep working on my presentation" at bounding box center [513, 373] width 234 height 33
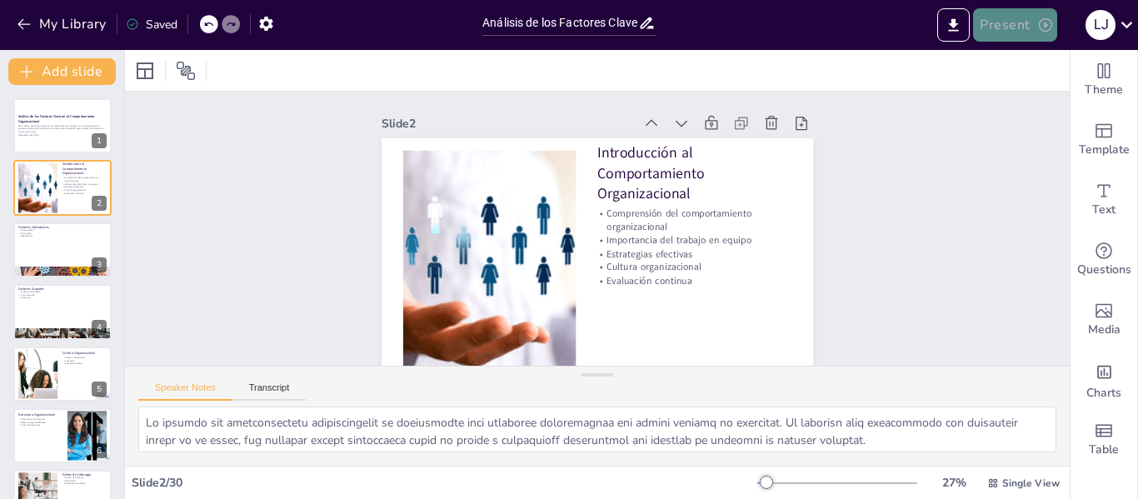
click at [1003, 27] on button "Present" at bounding box center [1014, 24] width 83 height 33
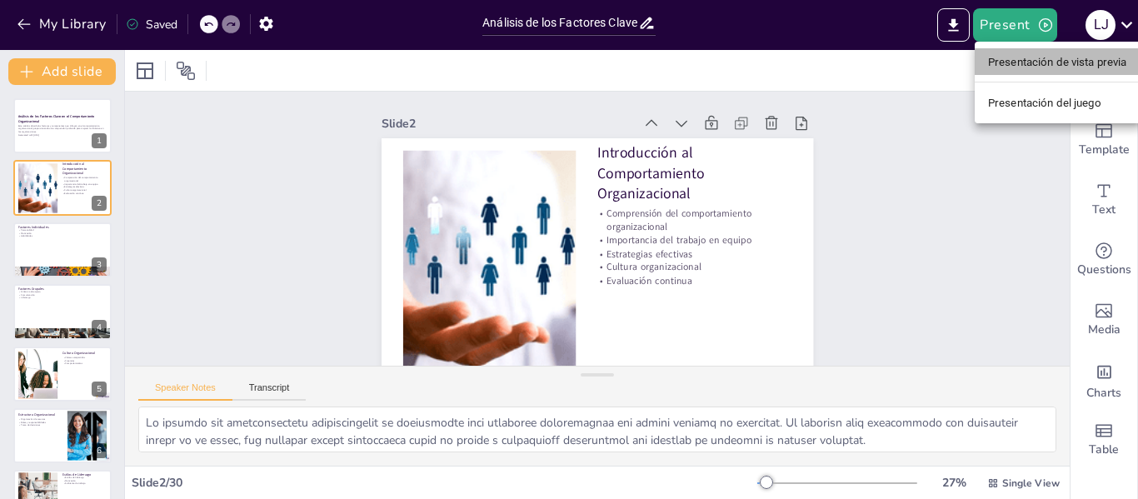
click at [1010, 65] on font "Presentación de vista previa" at bounding box center [1057, 62] width 139 height 12
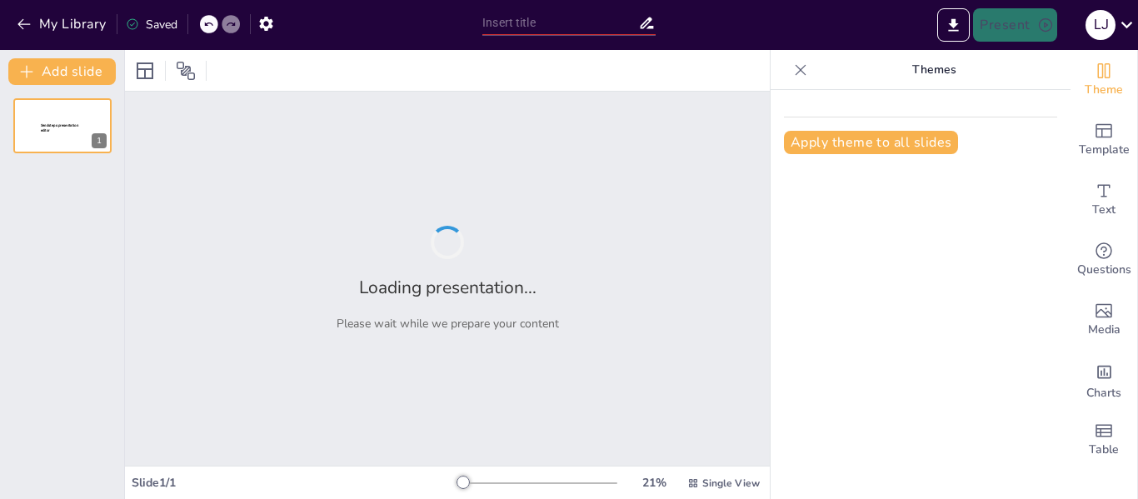
type input "Análisis de los Factores Clave en el Comportamiento Organizacional"
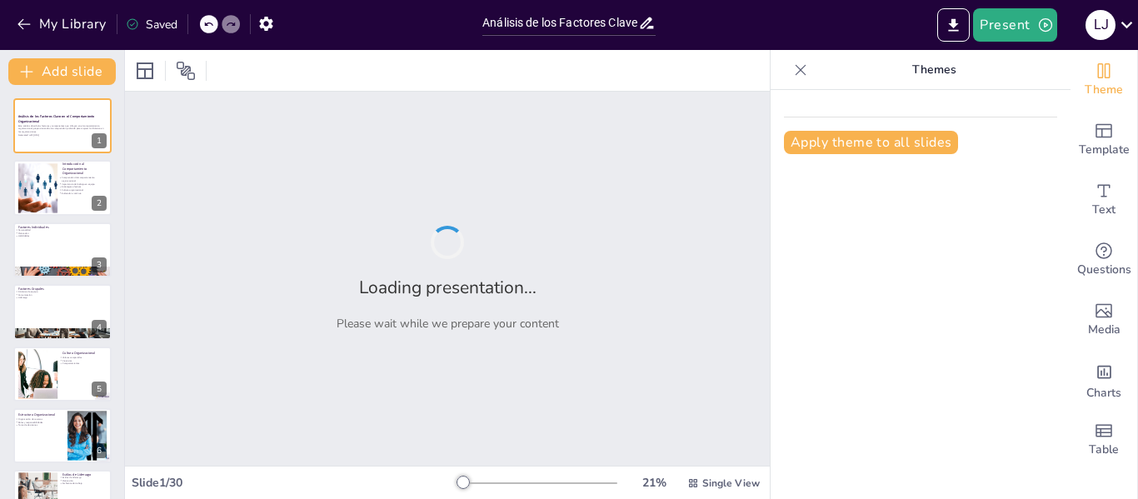
checkbox input "true"
